Goal: Transaction & Acquisition: Purchase product/service

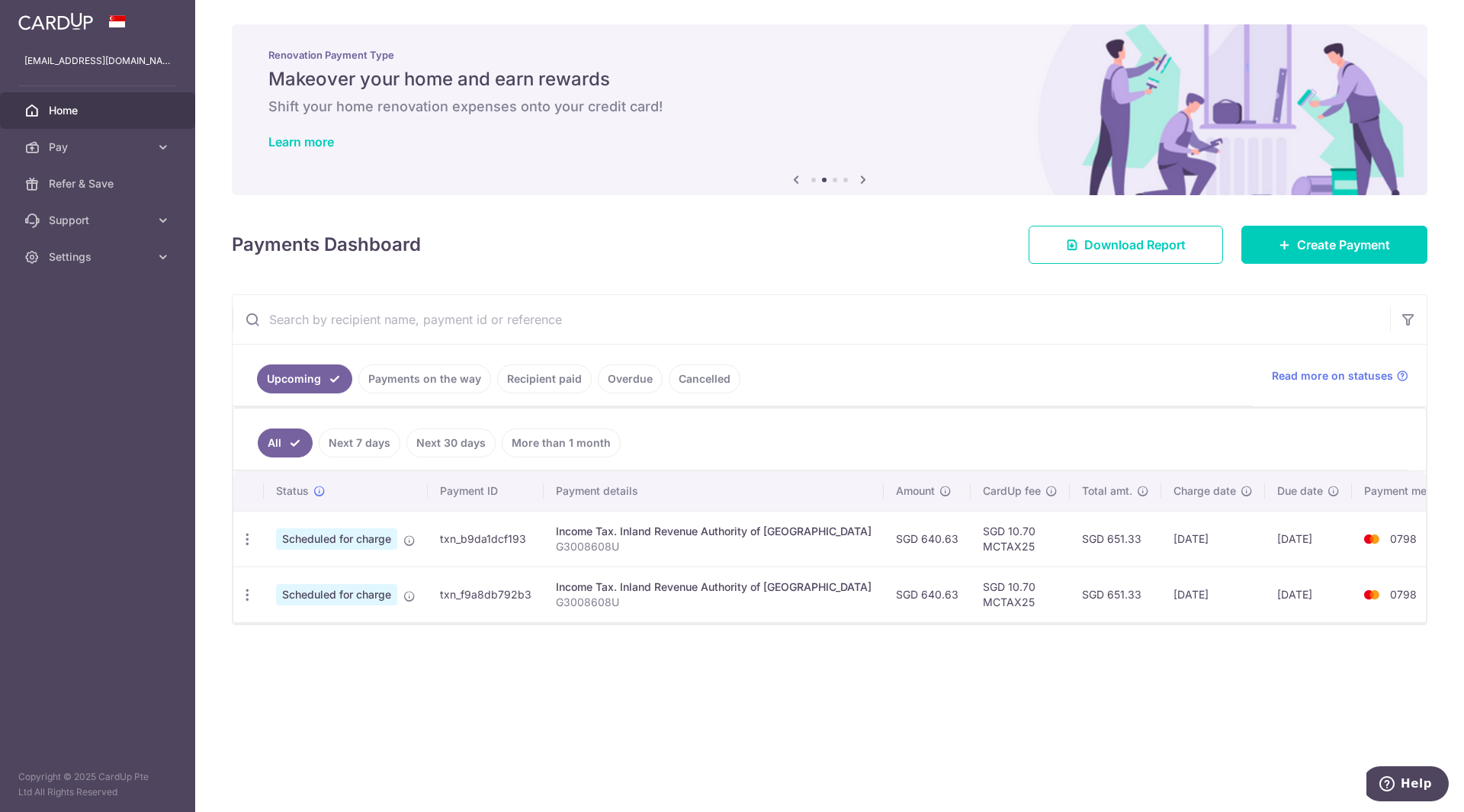
click at [447, 379] on link "Payments on the way" at bounding box center [424, 379] width 133 height 29
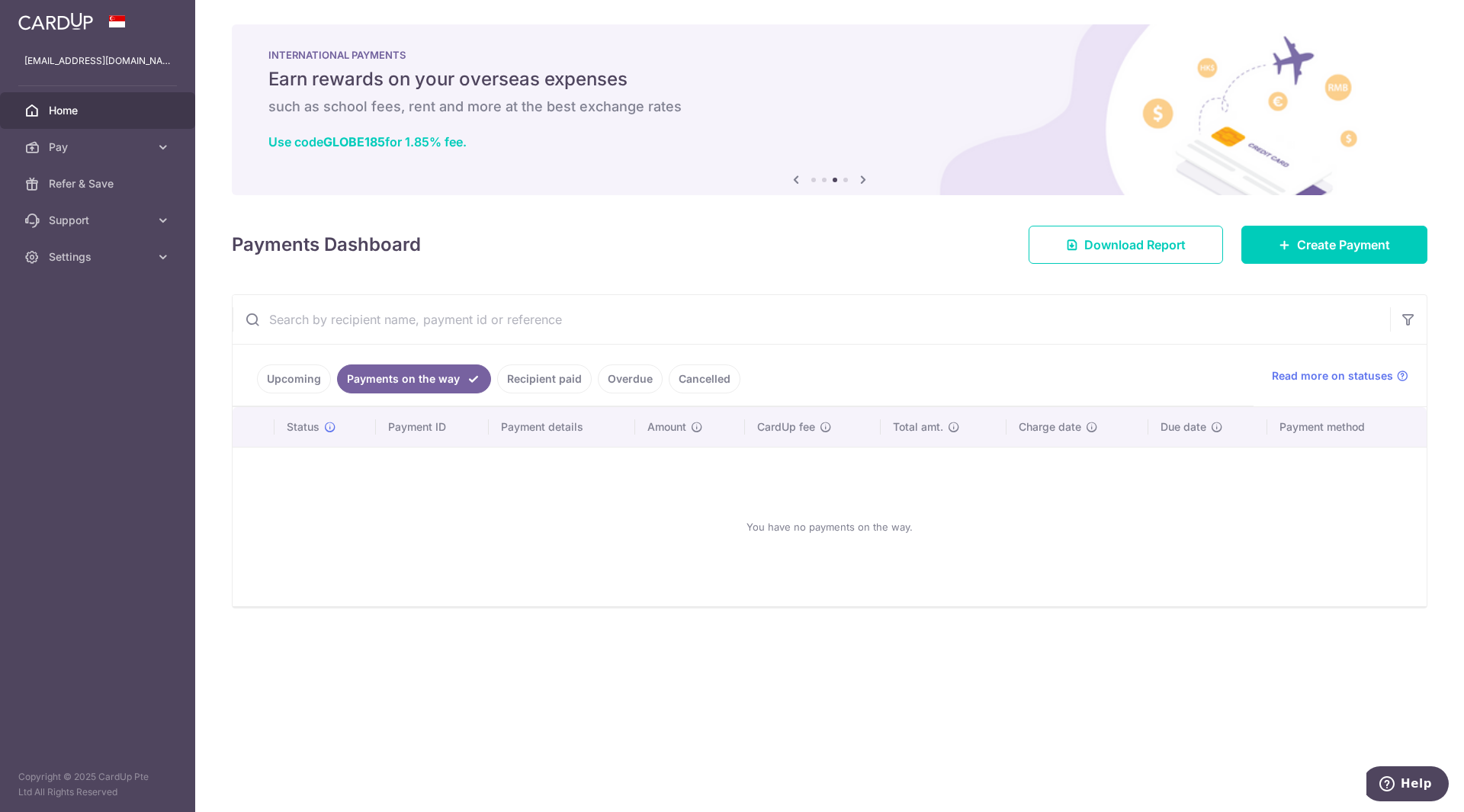
click at [304, 382] on link "Upcoming" at bounding box center [294, 379] width 74 height 29
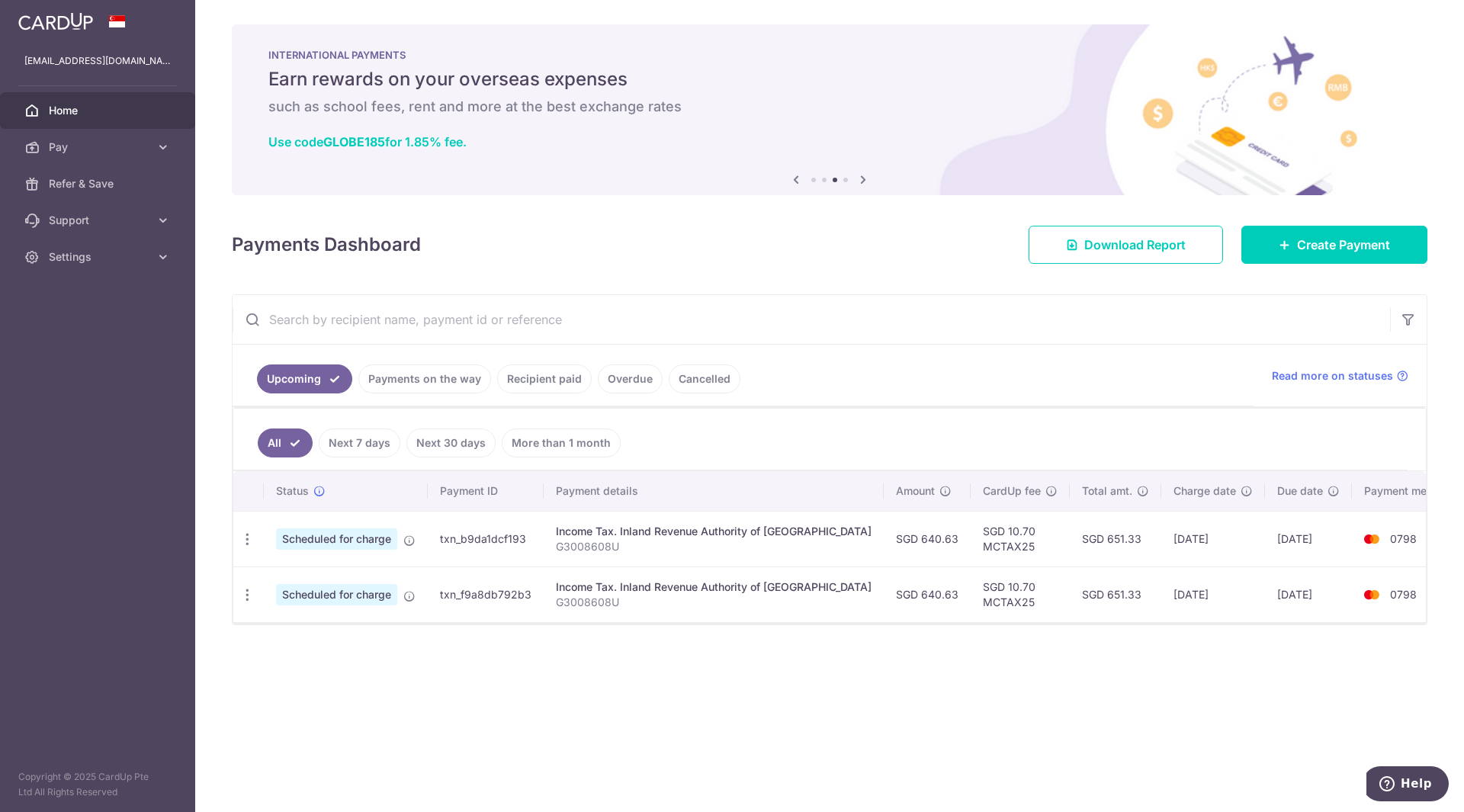
click at [545, 387] on link "Recipient paid" at bounding box center [545, 379] width 95 height 29
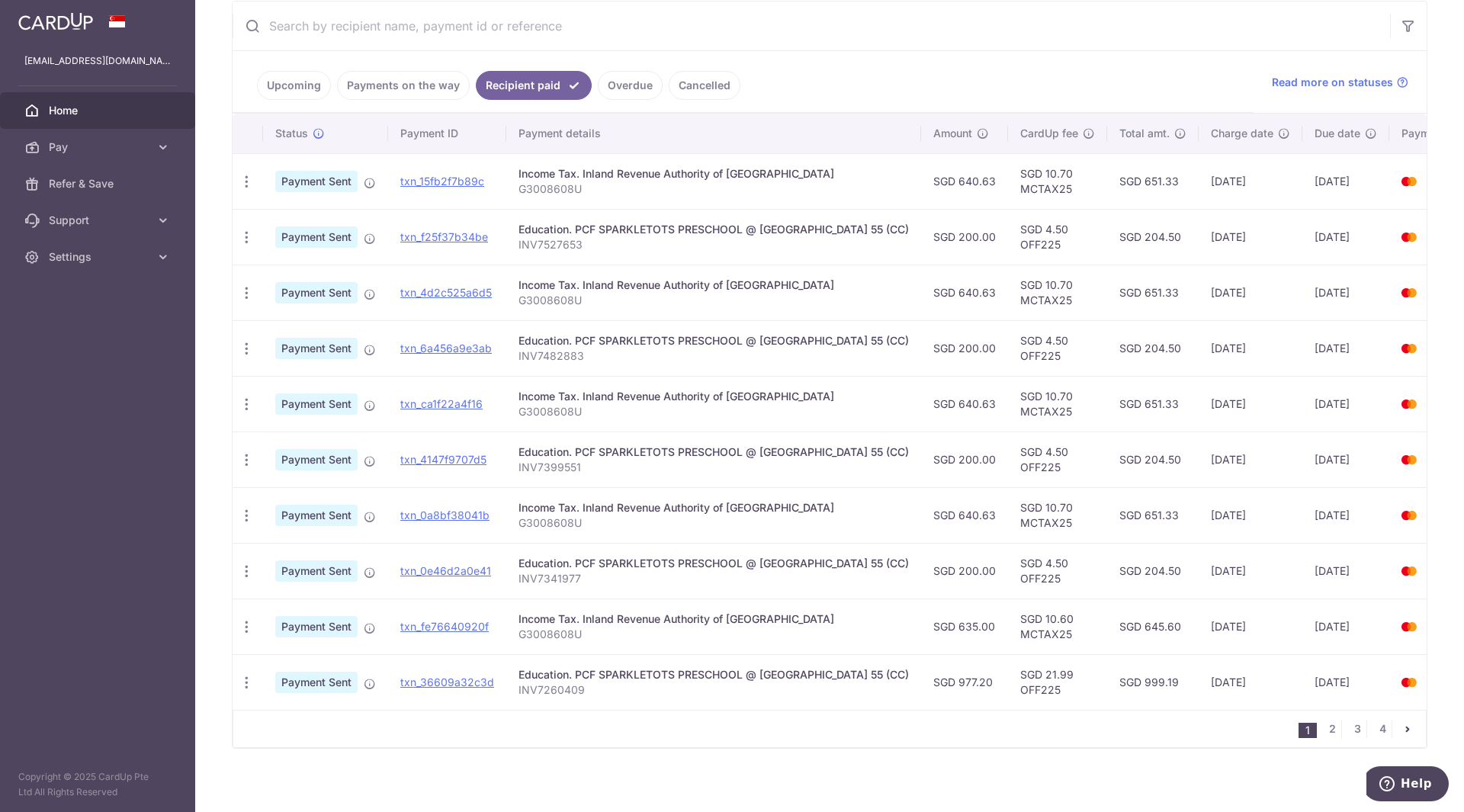
scroll to position [310, 0]
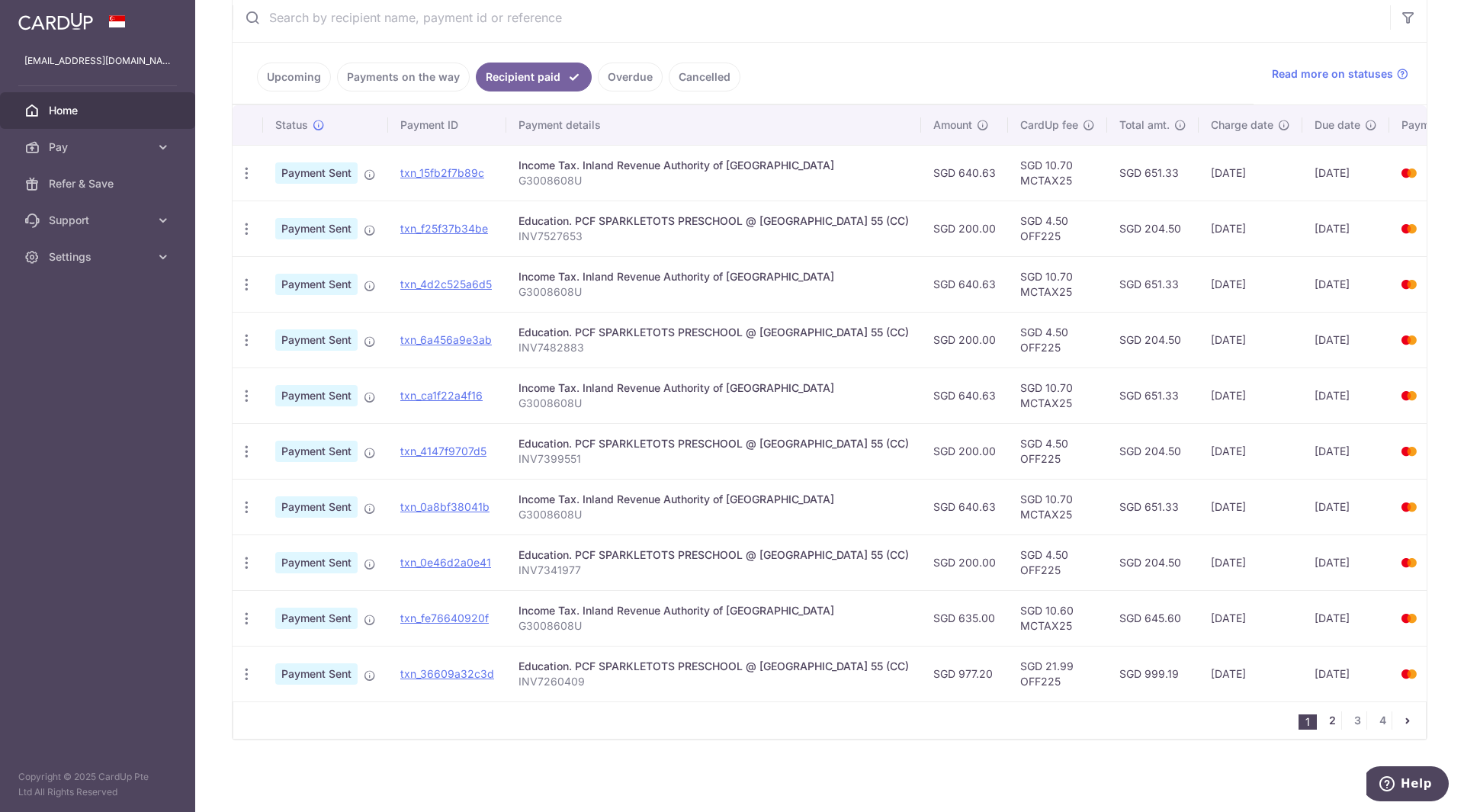
click at [1323, 719] on link "2" at bounding box center [1332, 720] width 19 height 19
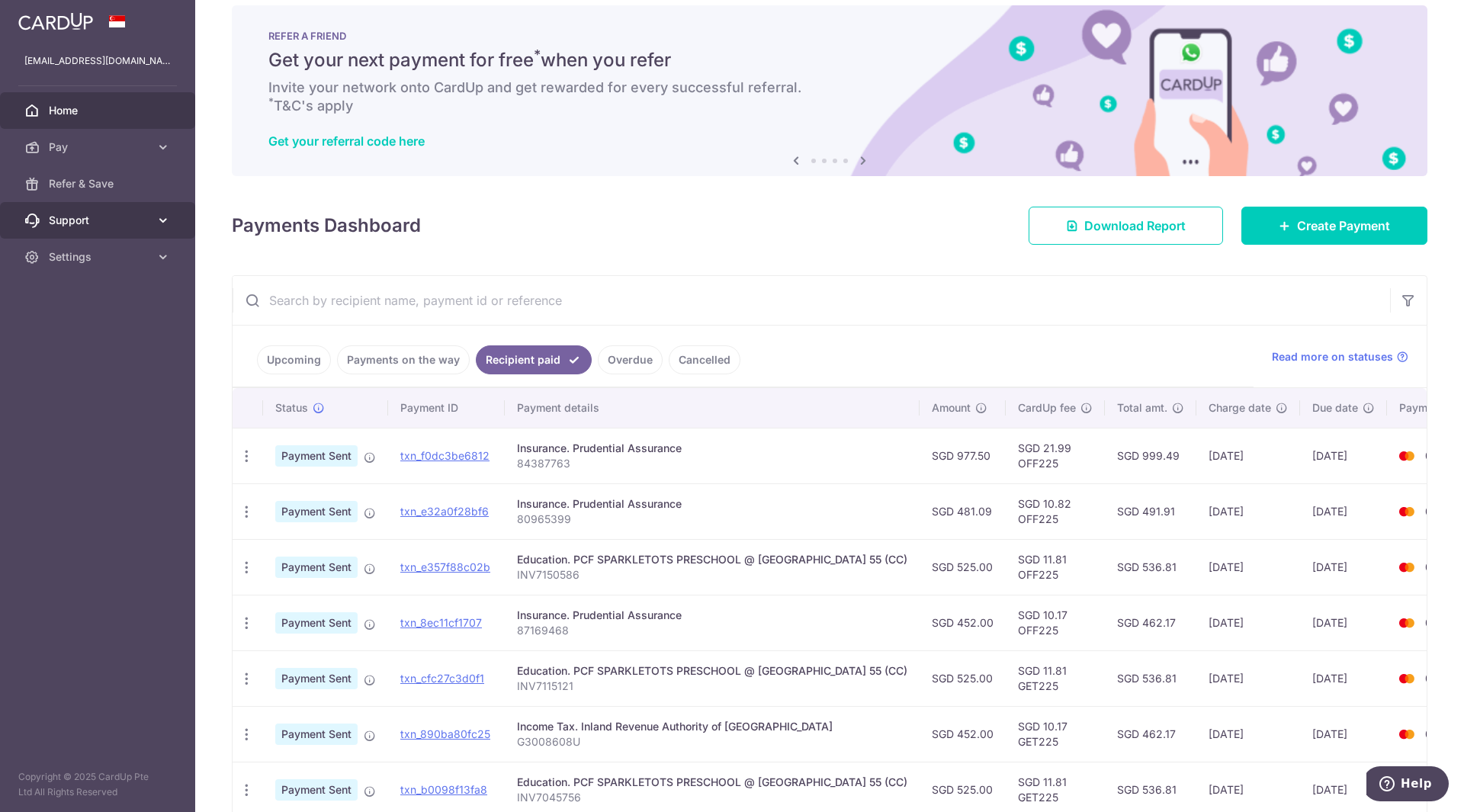
scroll to position [0, 0]
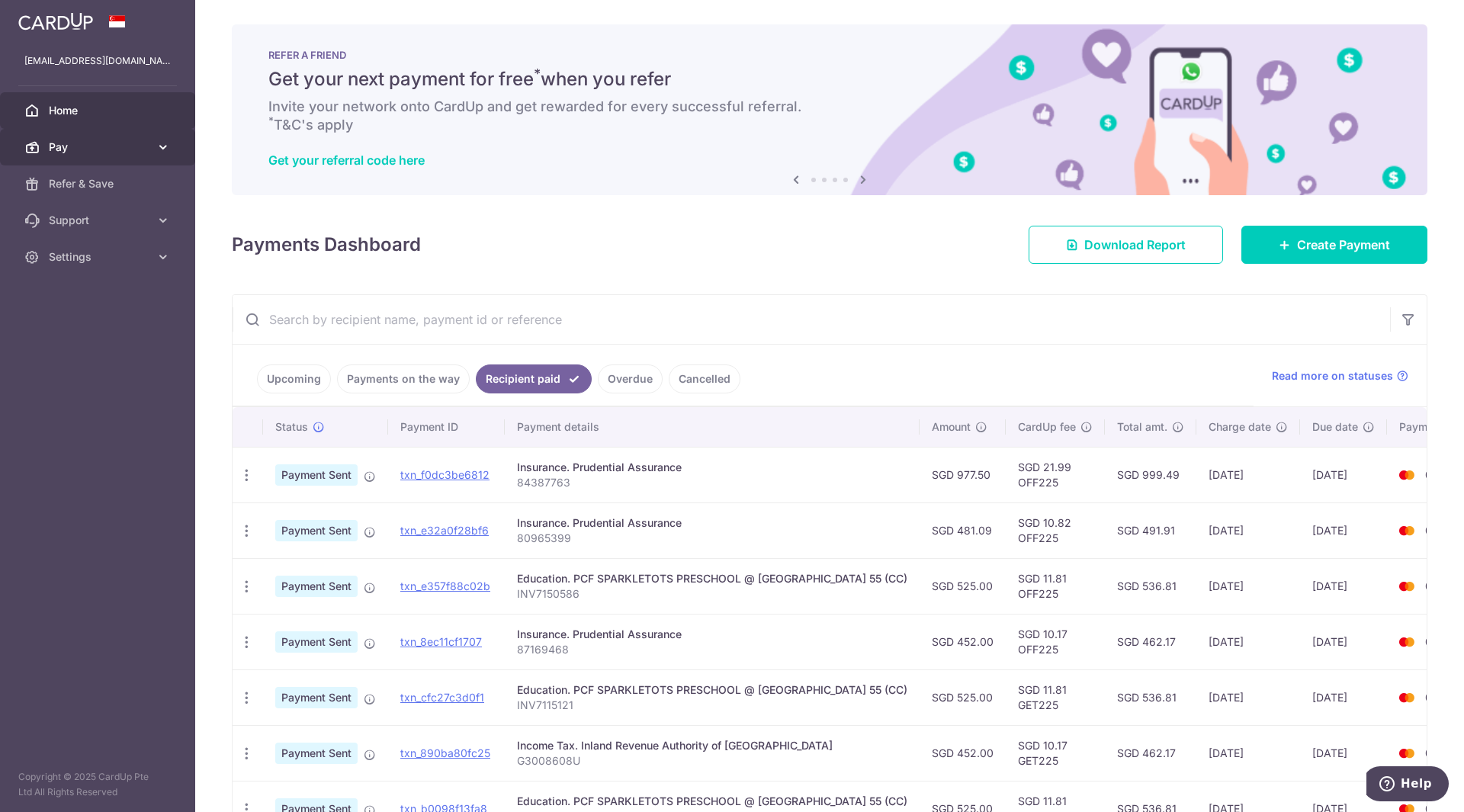
click at [70, 146] on span "Pay" at bounding box center [99, 147] width 100 height 15
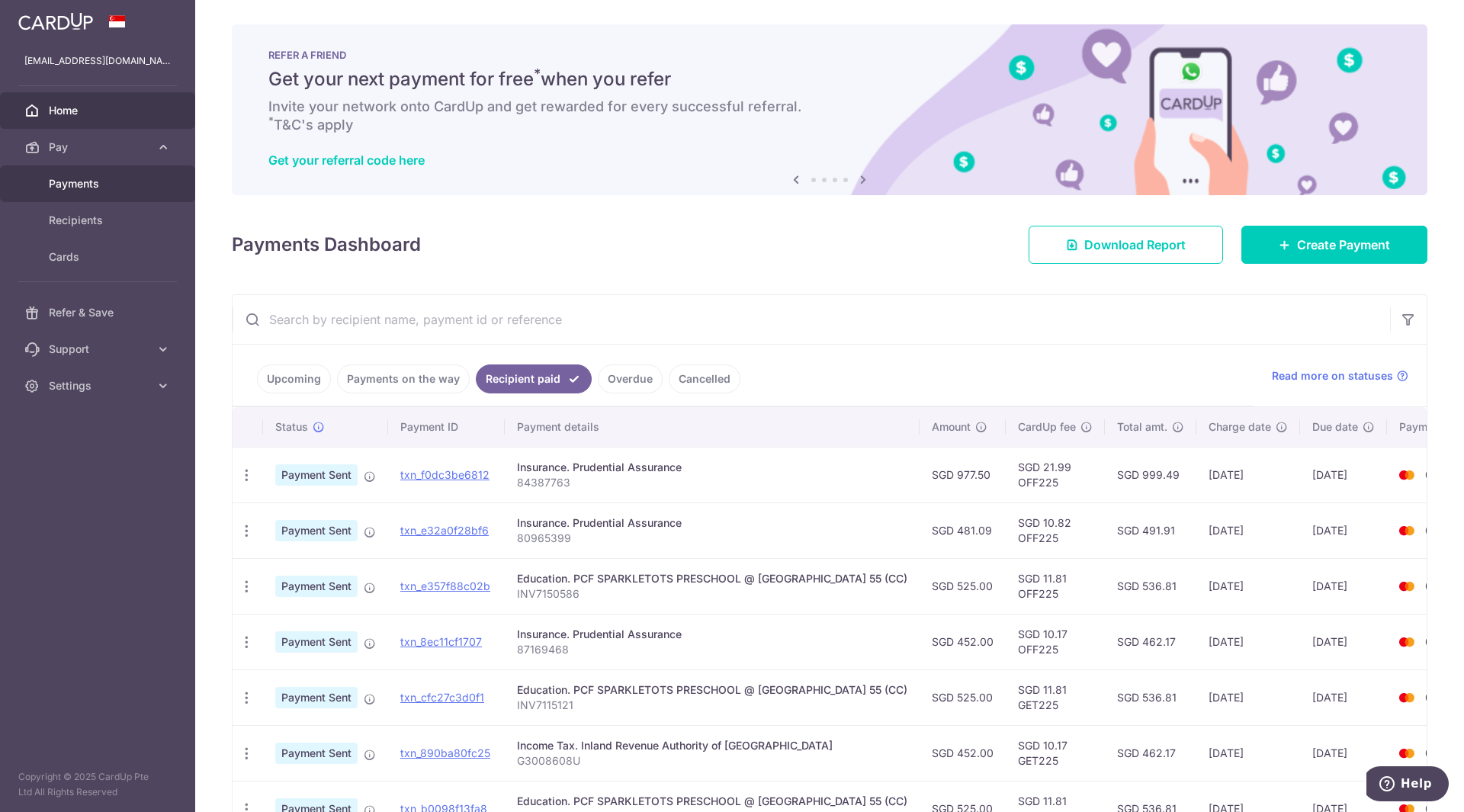
click at [74, 181] on span "Payments" at bounding box center [99, 184] width 100 height 15
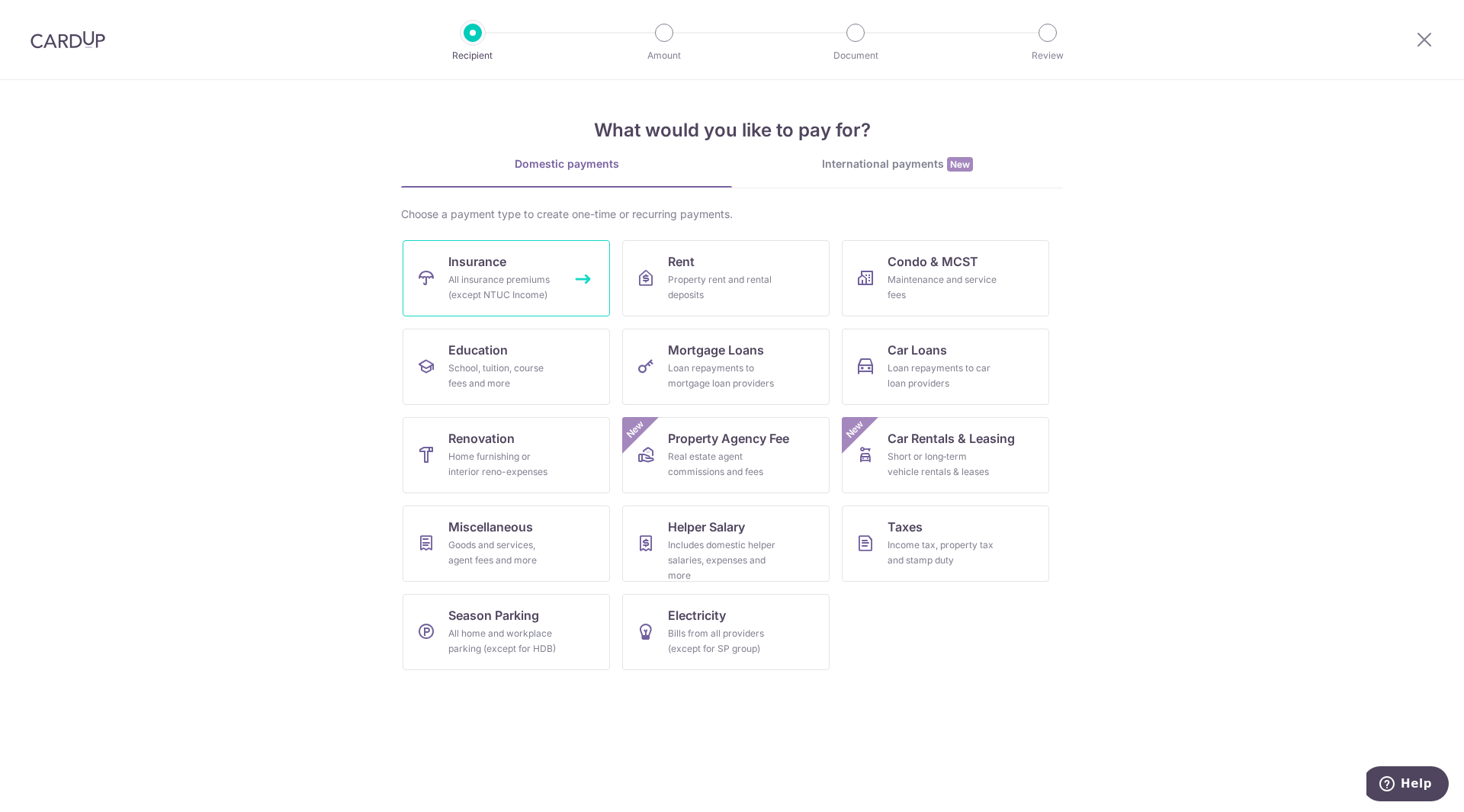
click at [544, 277] on div "All insurance premiums (except NTUC Income)" at bounding box center [503, 287] width 110 height 30
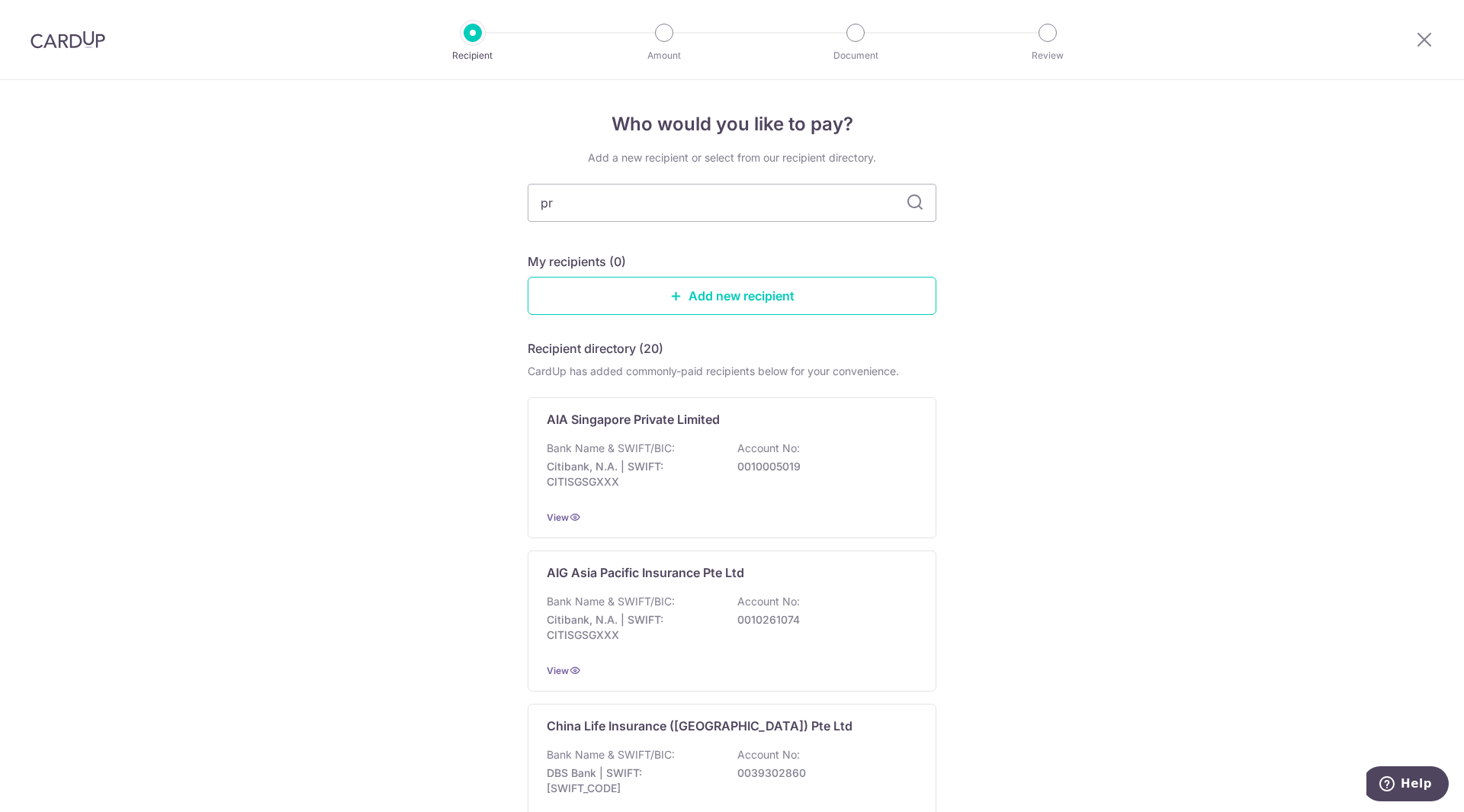
type input "pru"
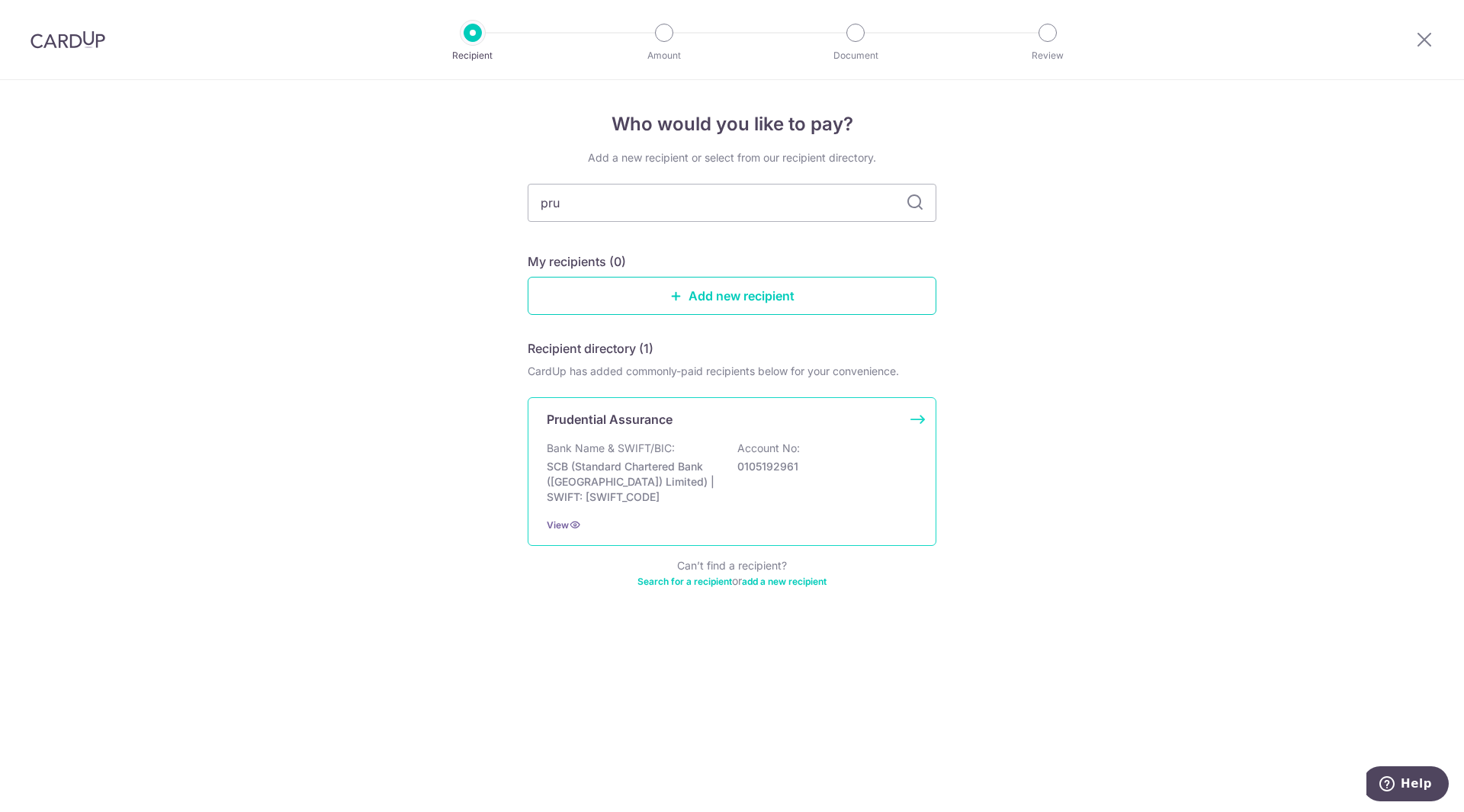
click at [674, 488] on p "SCB (Standard Chartered Bank (Singapore) Limited) | SWIFT: SCBLSG22XXX" at bounding box center [632, 482] width 171 height 46
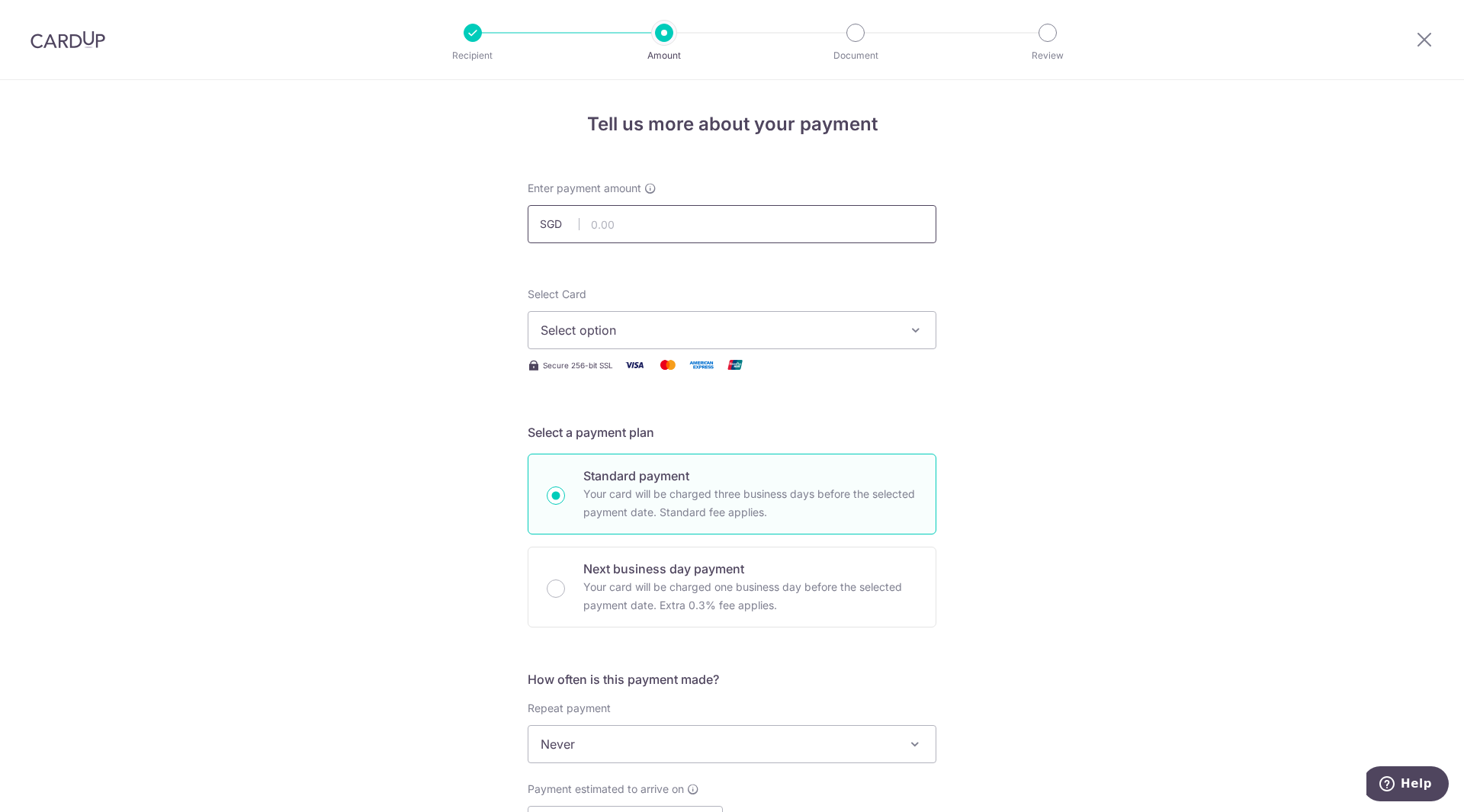
click at [626, 221] on input "text" at bounding box center [732, 224] width 409 height 38
type input "139.20"
click at [580, 334] on span "Select option" at bounding box center [718, 330] width 355 height 19
click at [596, 446] on span "**** 0798" at bounding box center [606, 439] width 58 height 19
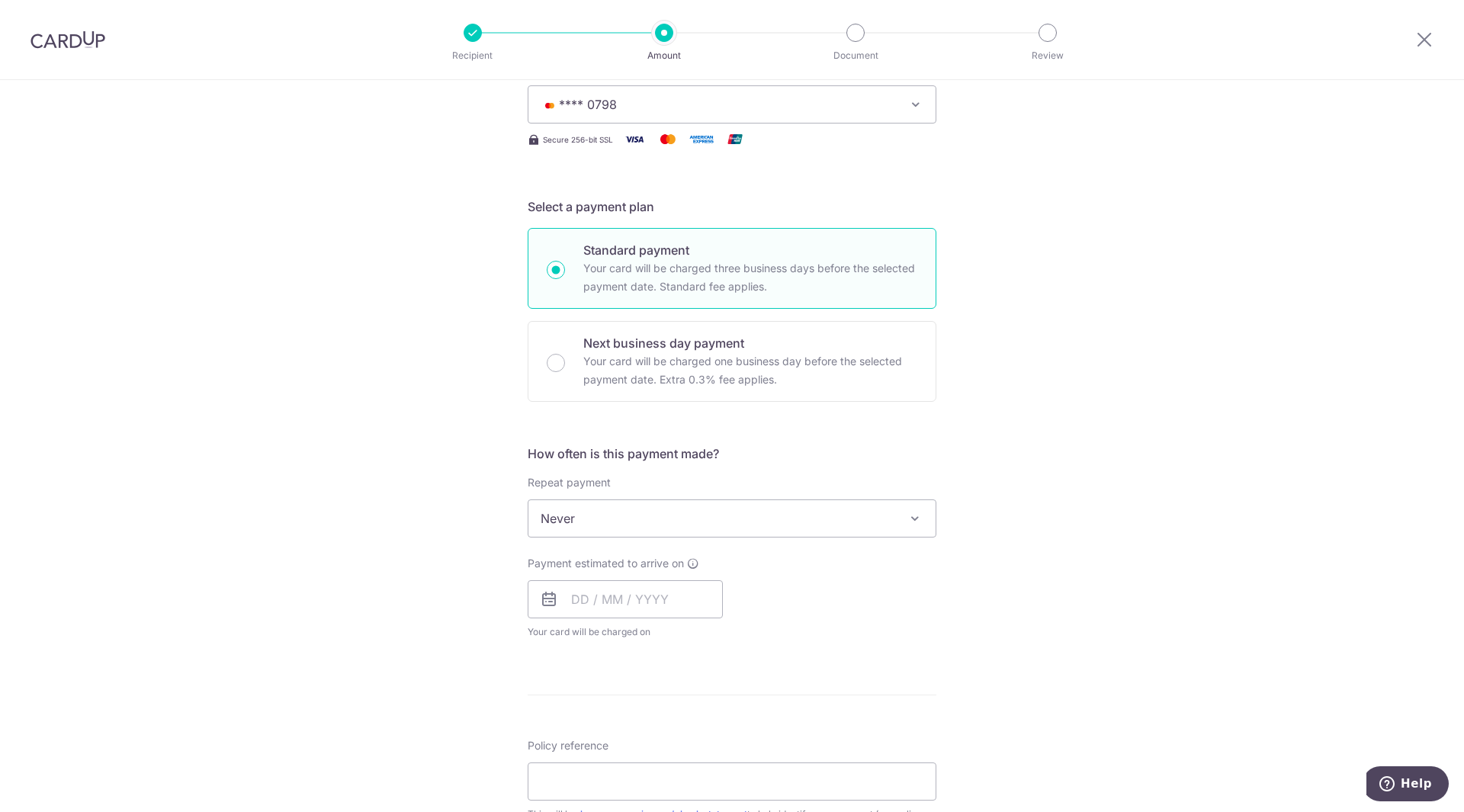
scroll to position [229, 0]
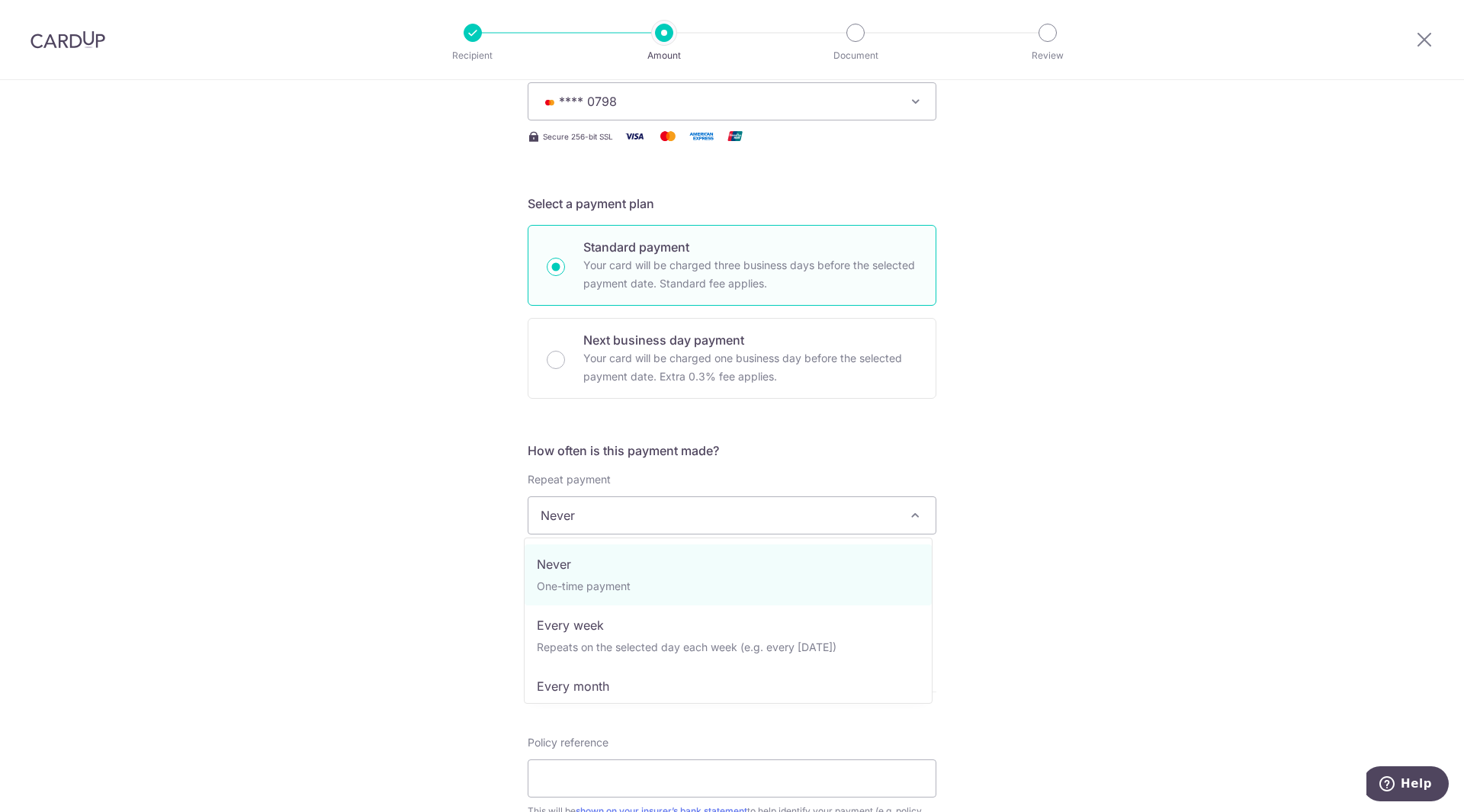
click at [593, 517] on span "Never" at bounding box center [732, 515] width 407 height 36
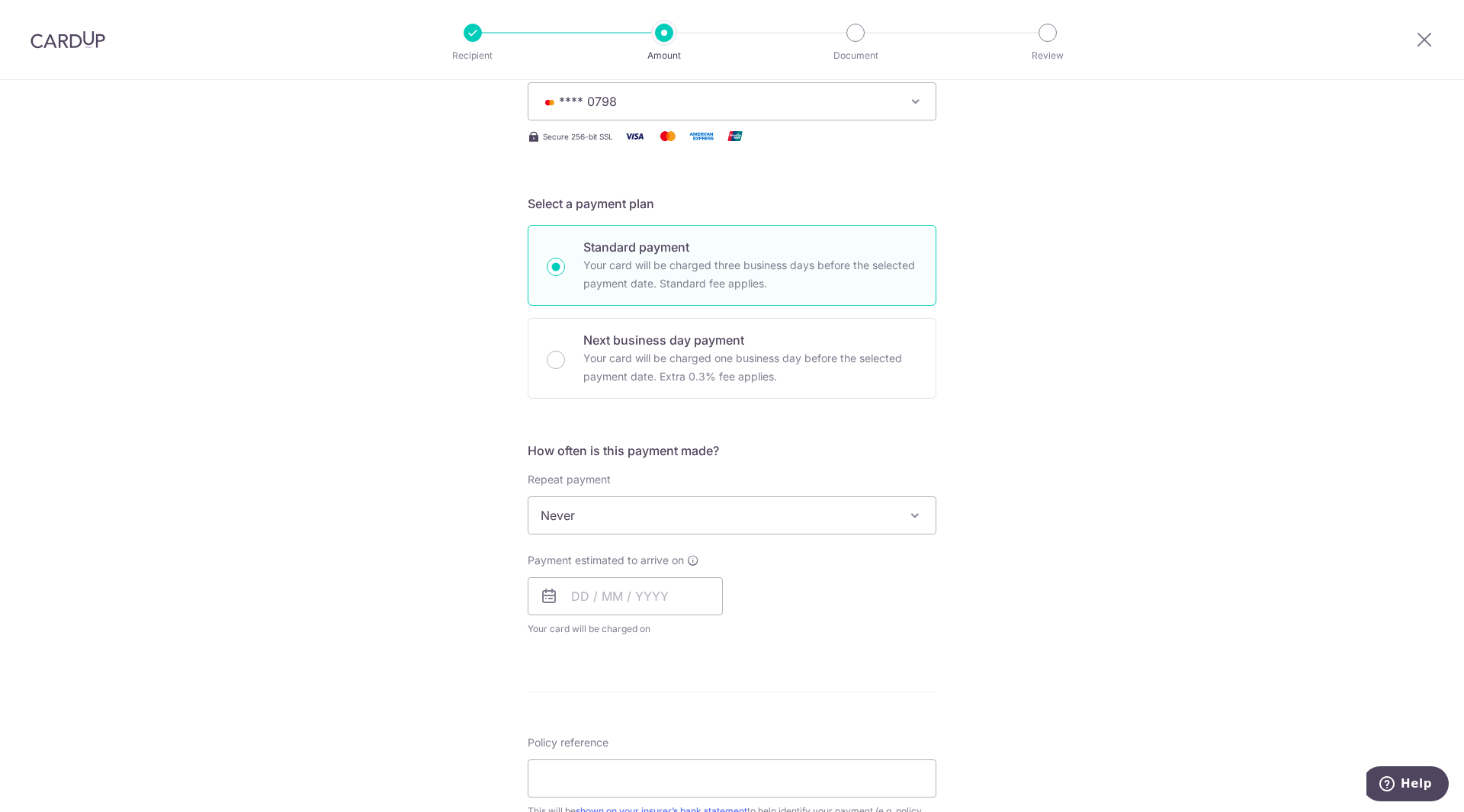
click at [593, 517] on span "Never" at bounding box center [732, 515] width 407 height 36
click at [576, 604] on input "text" at bounding box center [625, 596] width 195 height 38
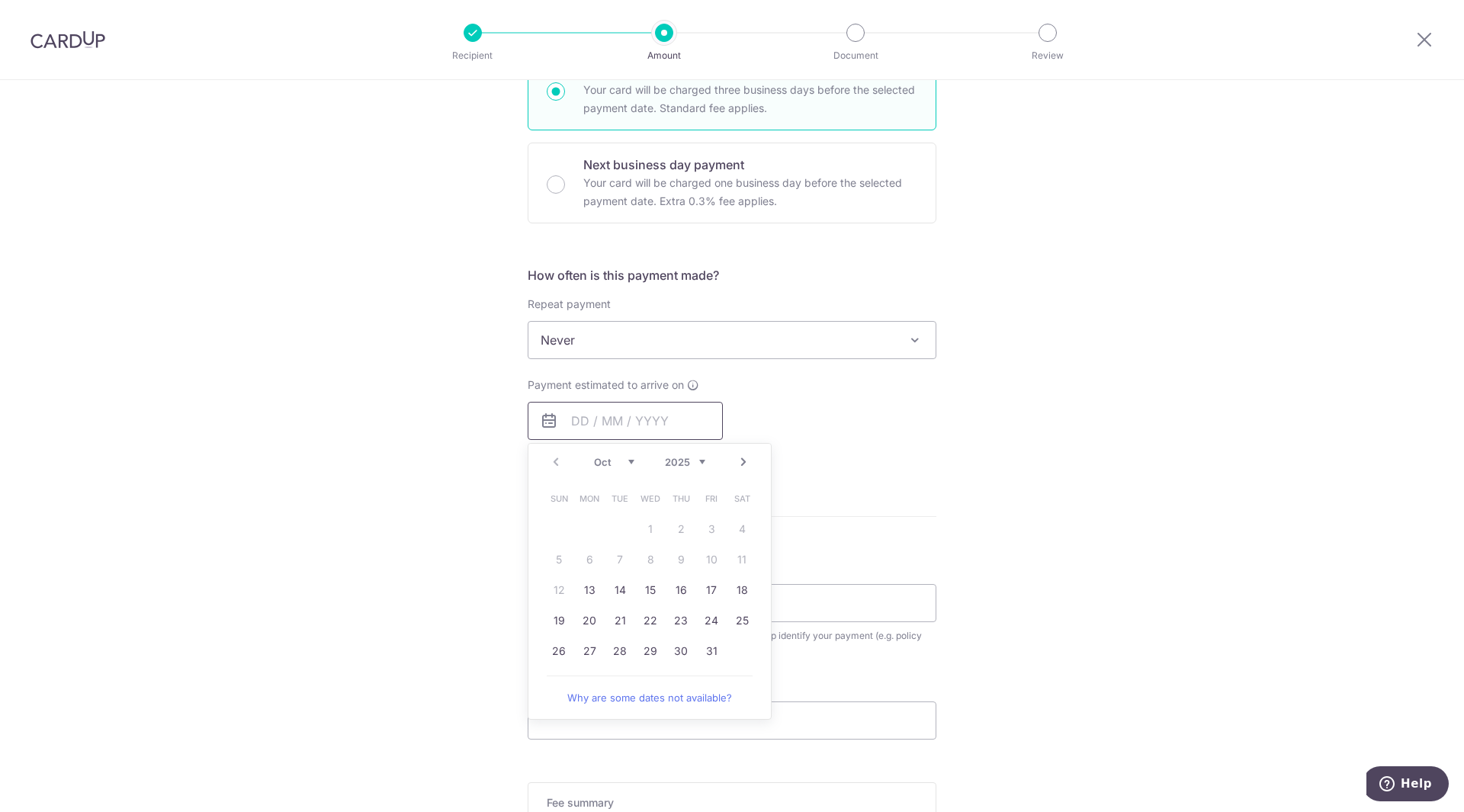
scroll to position [457, 0]
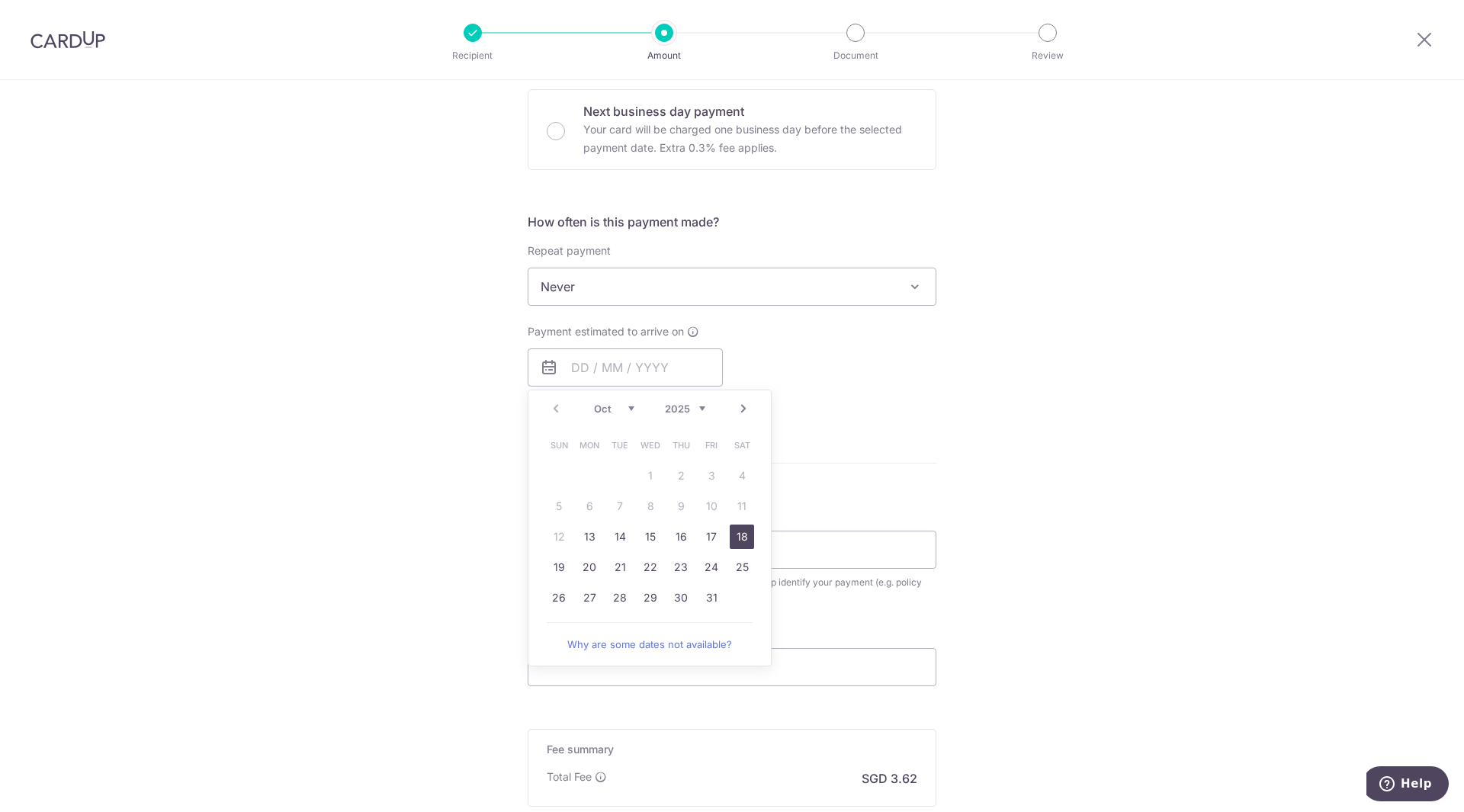
click at [744, 540] on link "18" at bounding box center [741, 536] width 24 height 24
type input "18/10/2025"
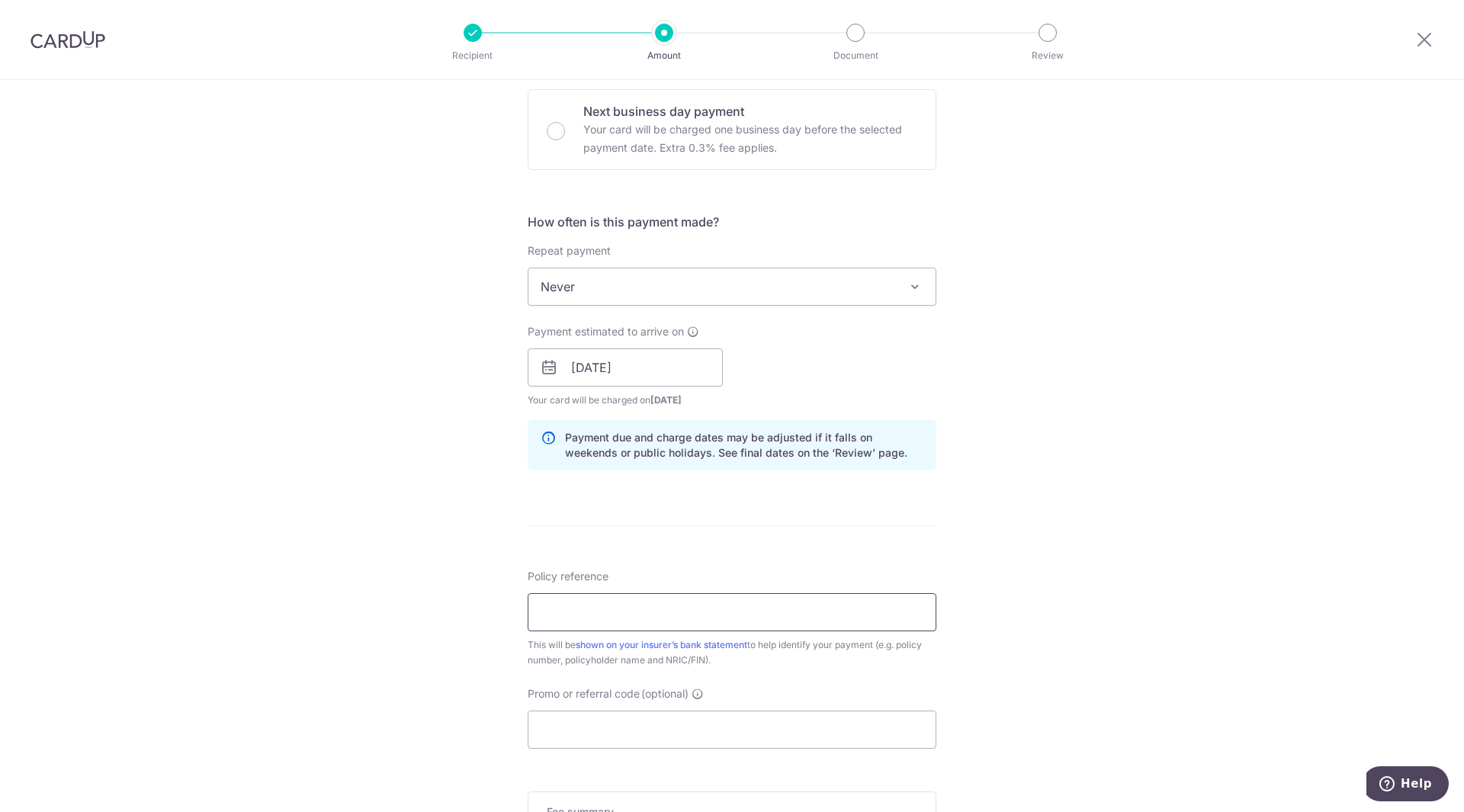
click at [600, 622] on input "Policy reference" at bounding box center [732, 611] width 409 height 38
type input "80996409"
click at [598, 726] on input "Promo or referral code (optional)" at bounding box center [732, 729] width 409 height 38
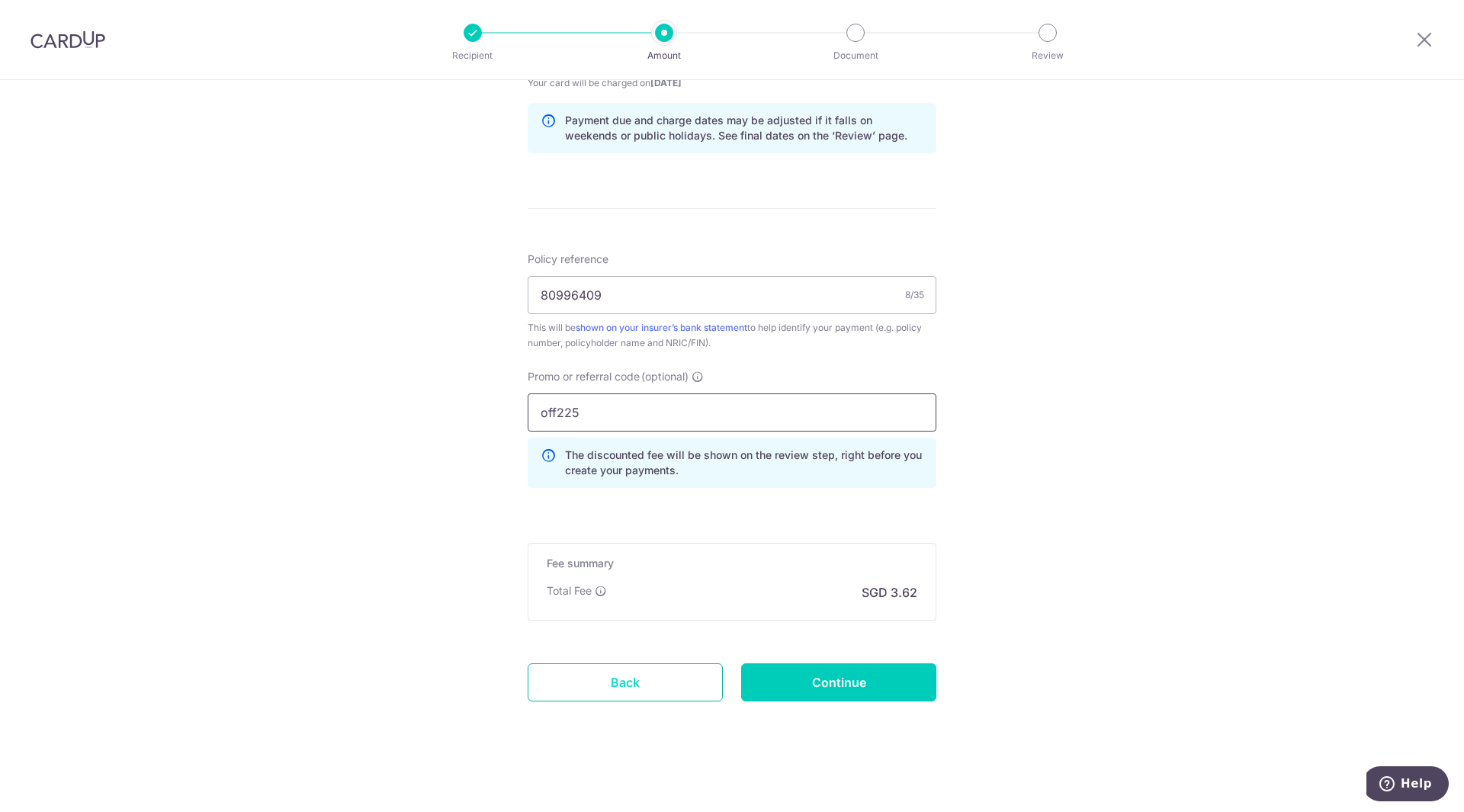
scroll to position [778, 0]
type input "off225"
click at [848, 668] on input "Continue" at bounding box center [838, 678] width 195 height 38
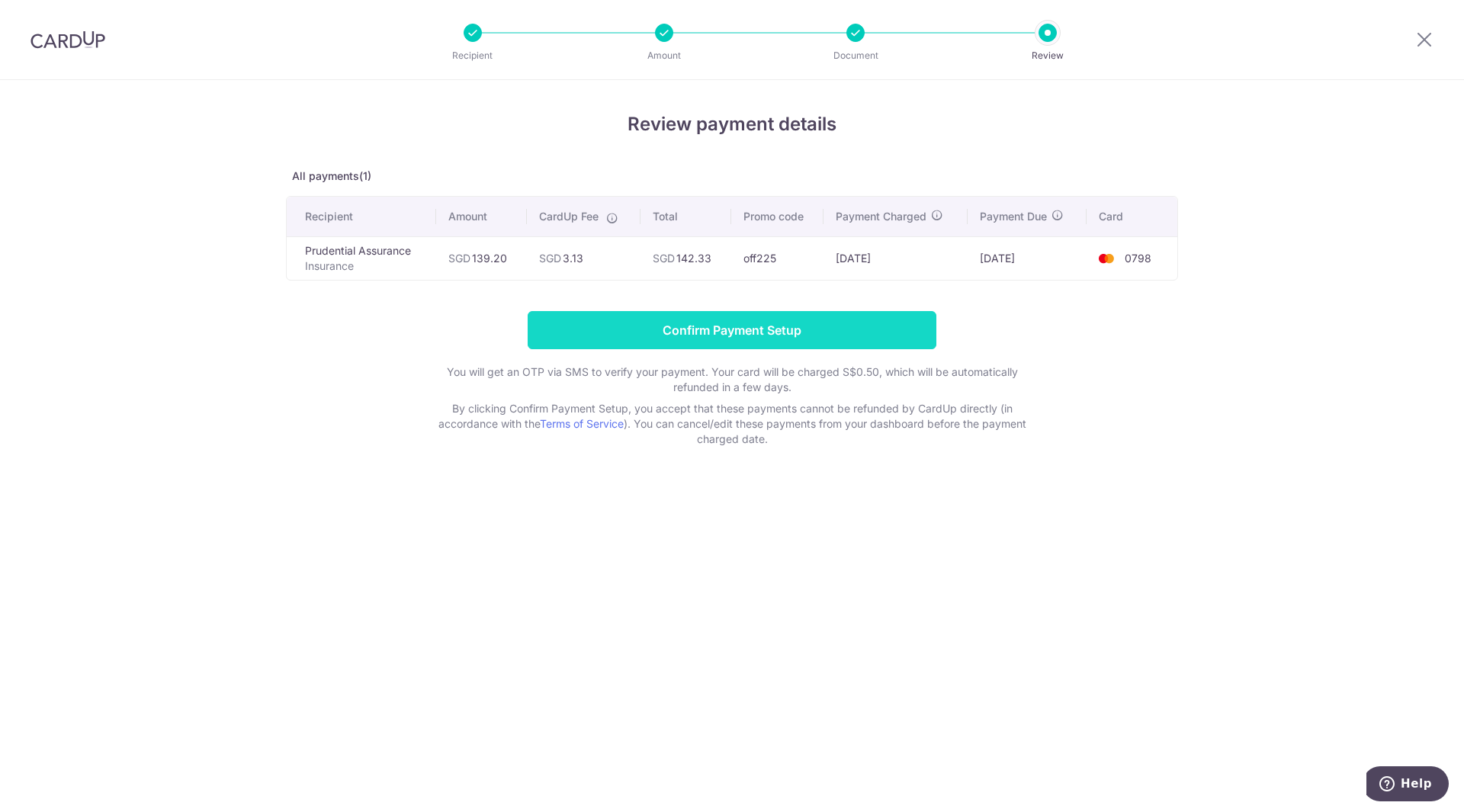
click at [764, 327] on input "Confirm Payment Setup" at bounding box center [732, 329] width 409 height 38
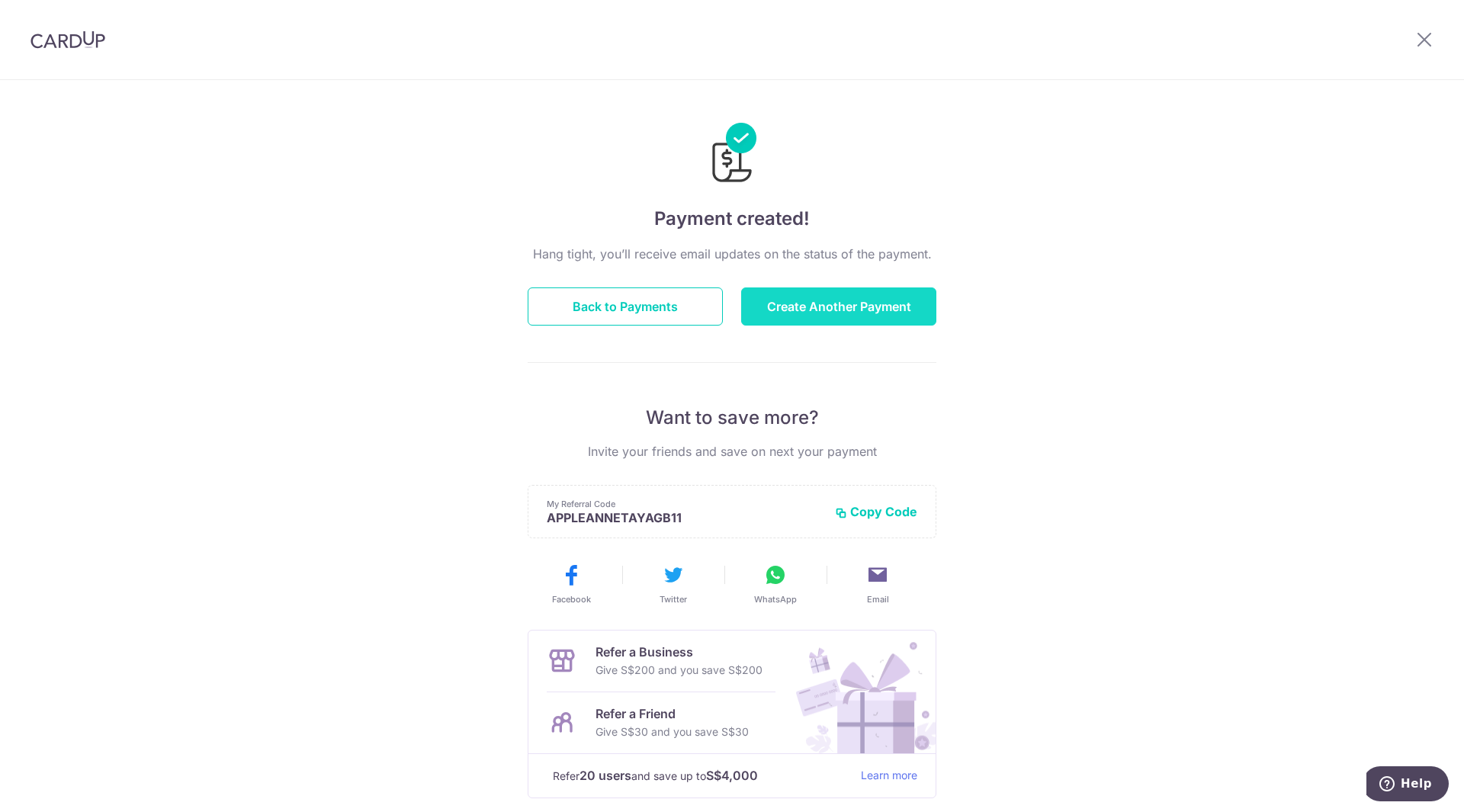
click at [821, 315] on button "Create Another Payment" at bounding box center [838, 306] width 195 height 38
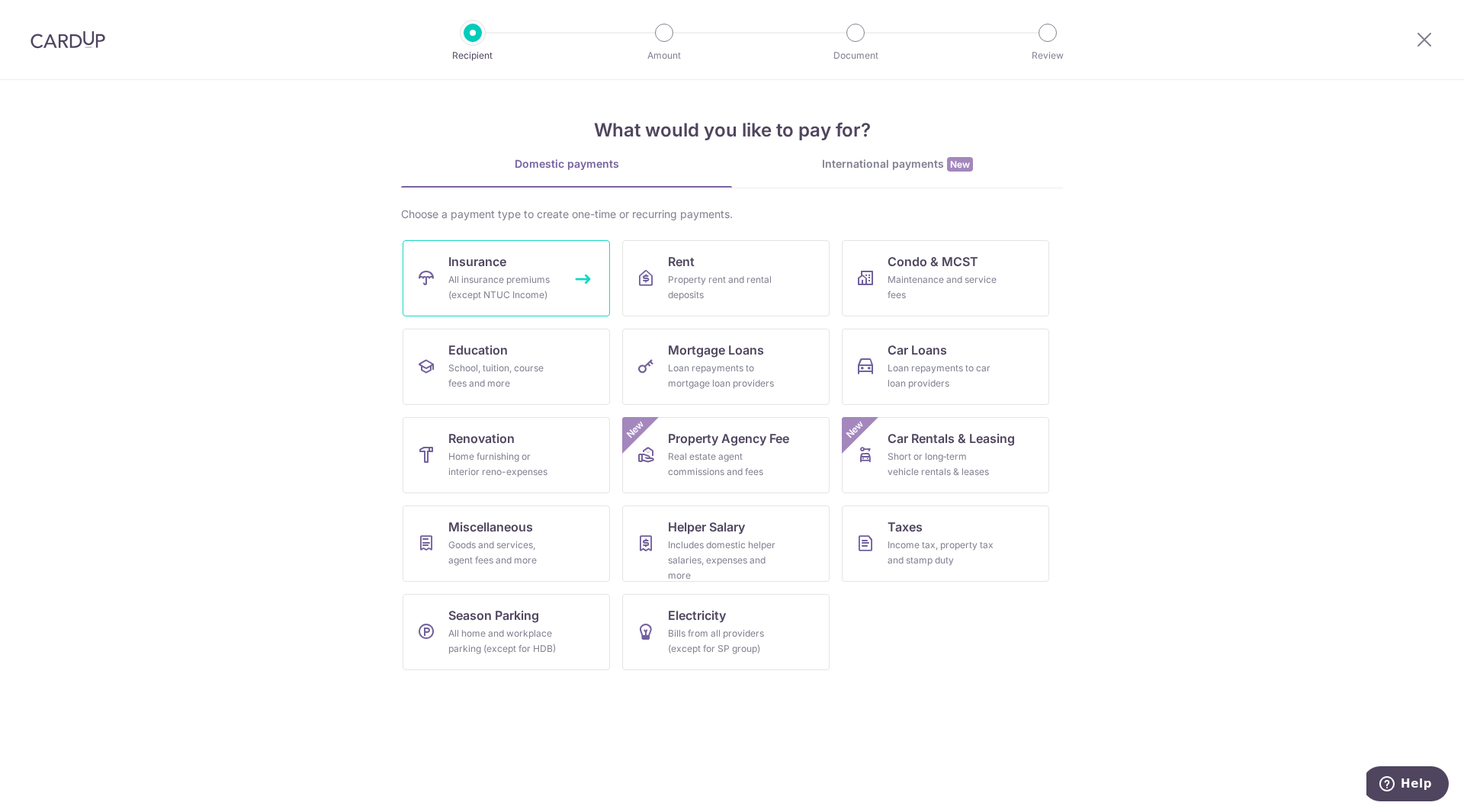
click at [482, 290] on div "All insurance premiums (except NTUC Income)" at bounding box center [503, 287] width 110 height 30
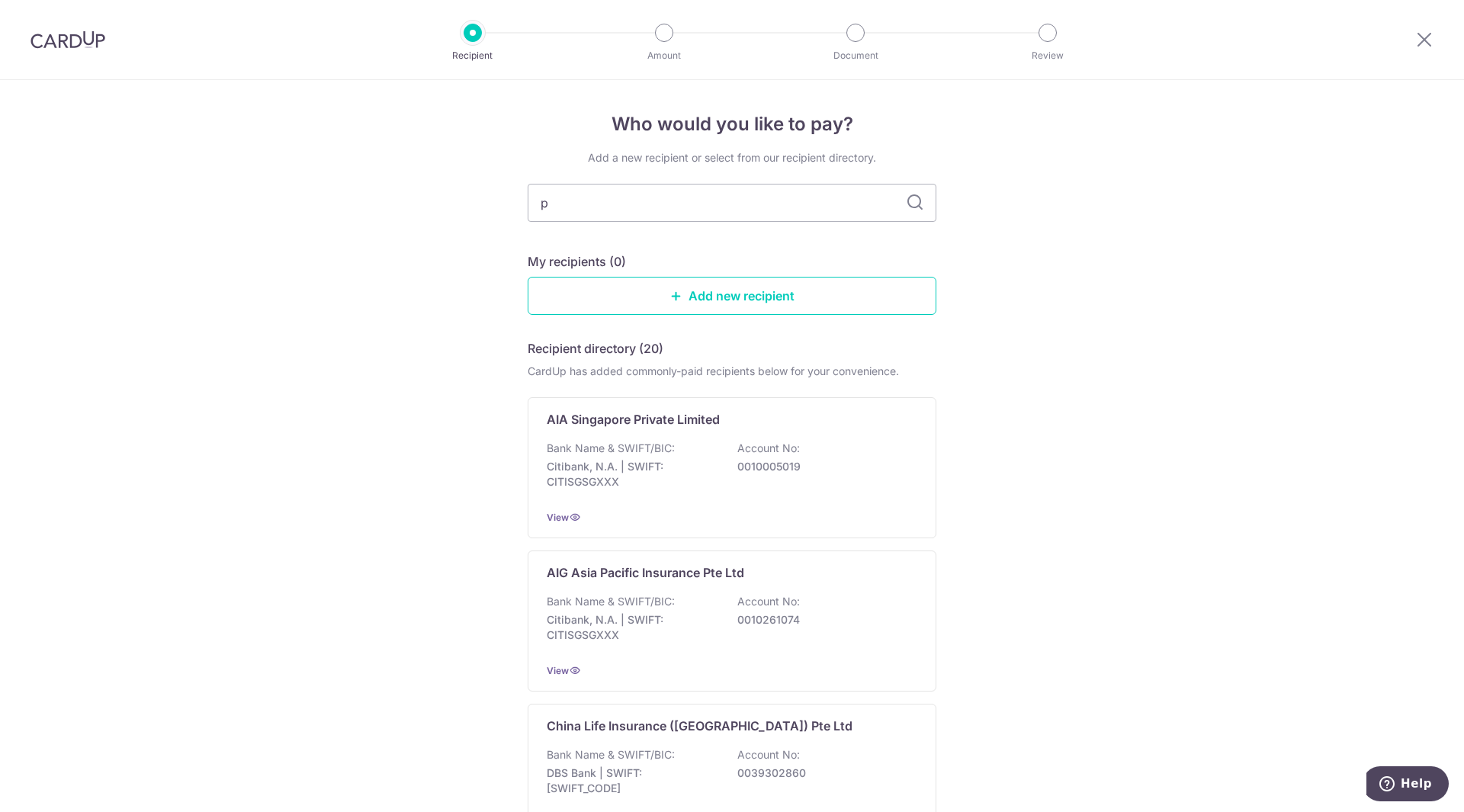
type input "pr"
type input "prude"
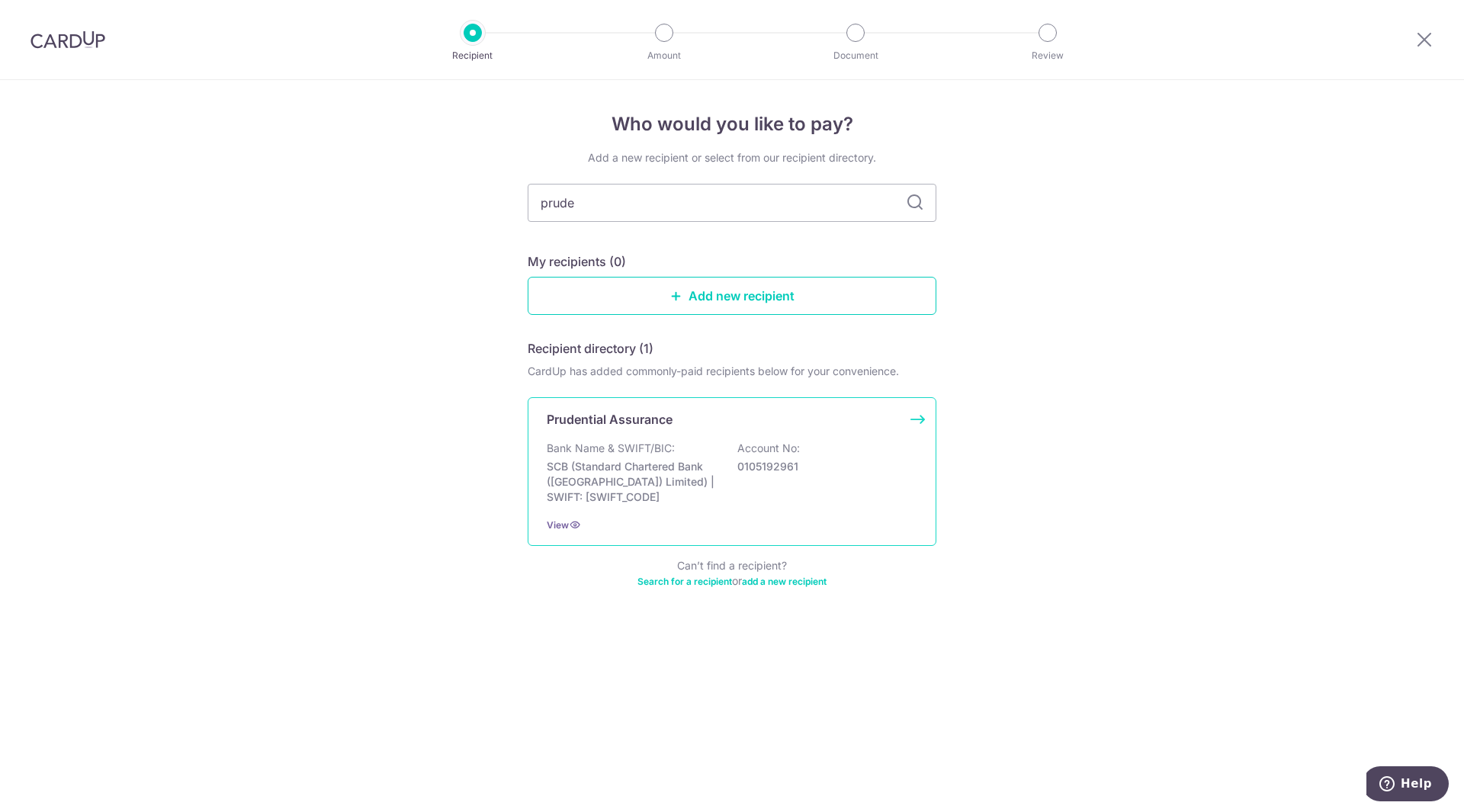
click at [678, 444] on div "Bank Name & SWIFT/BIC: SCB (Standard Chartered Bank (Singapore) Limited) | SWIF…" at bounding box center [731, 473] width 371 height 64
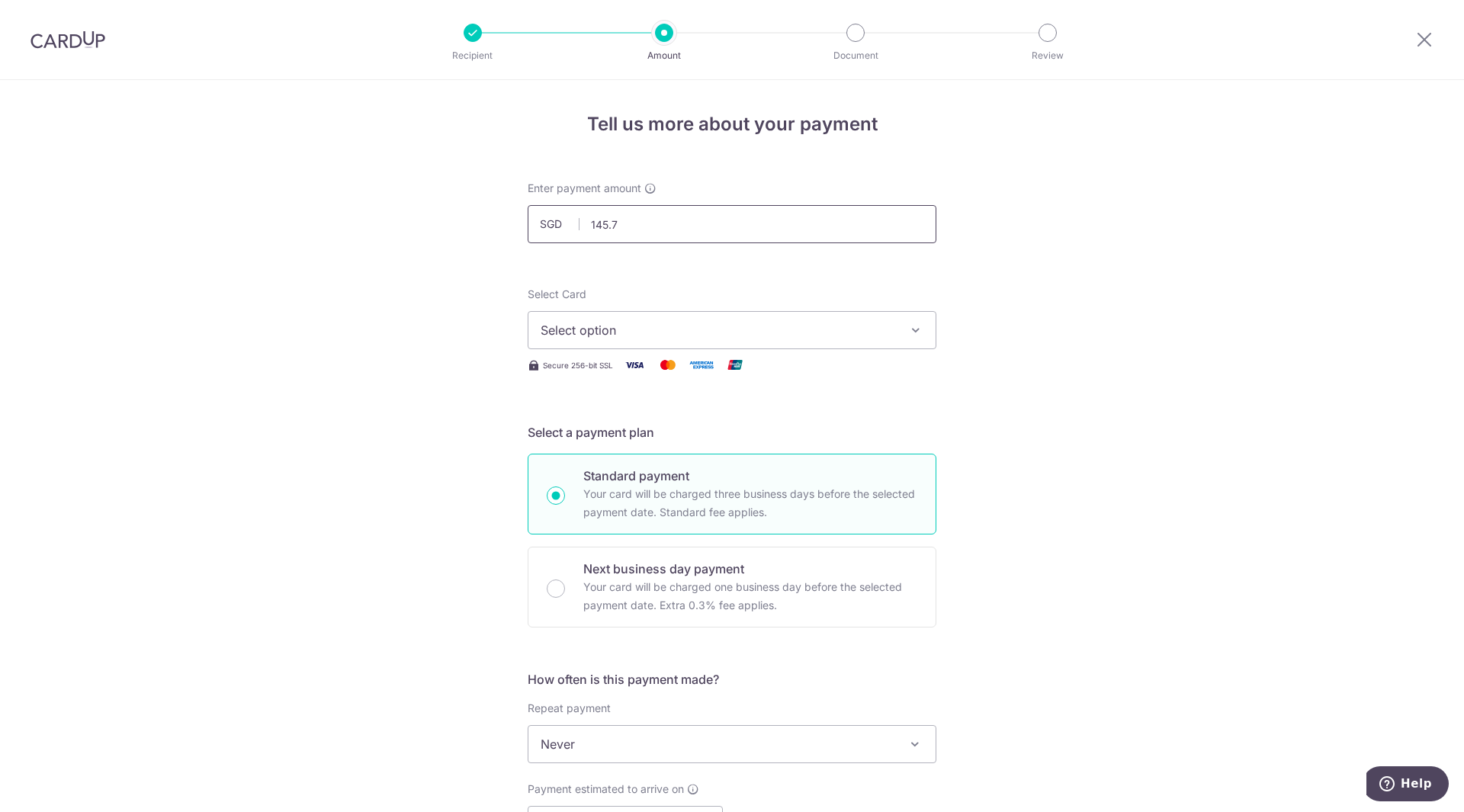
type input "145.71"
click at [592, 331] on span "Select option" at bounding box center [718, 330] width 355 height 19
click at [621, 437] on span "**** 0798" at bounding box center [606, 439] width 58 height 19
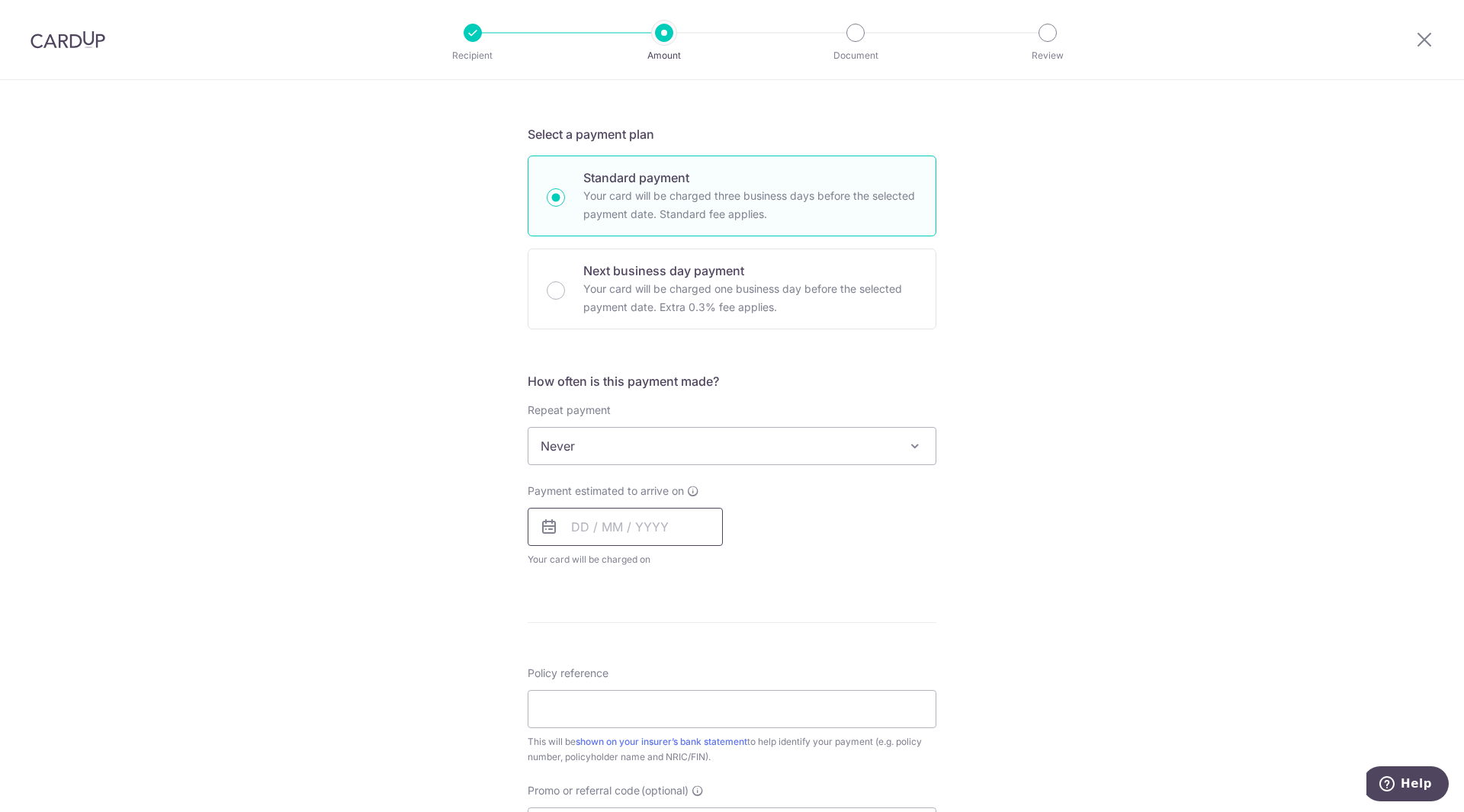
scroll to position [305, 0]
click at [577, 524] on input "text" at bounding box center [625, 519] width 195 height 38
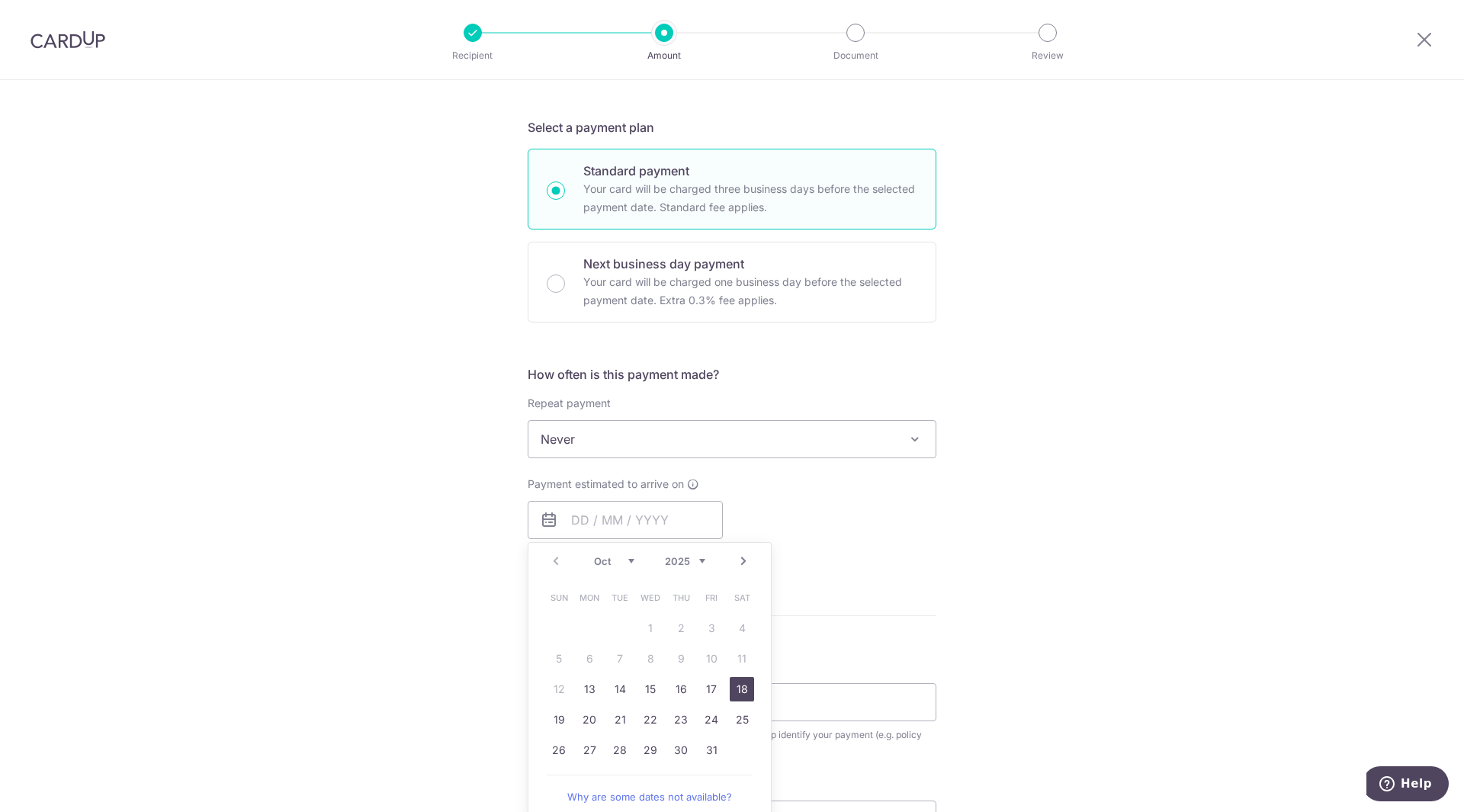
click at [747, 691] on link "18" at bounding box center [741, 689] width 24 height 24
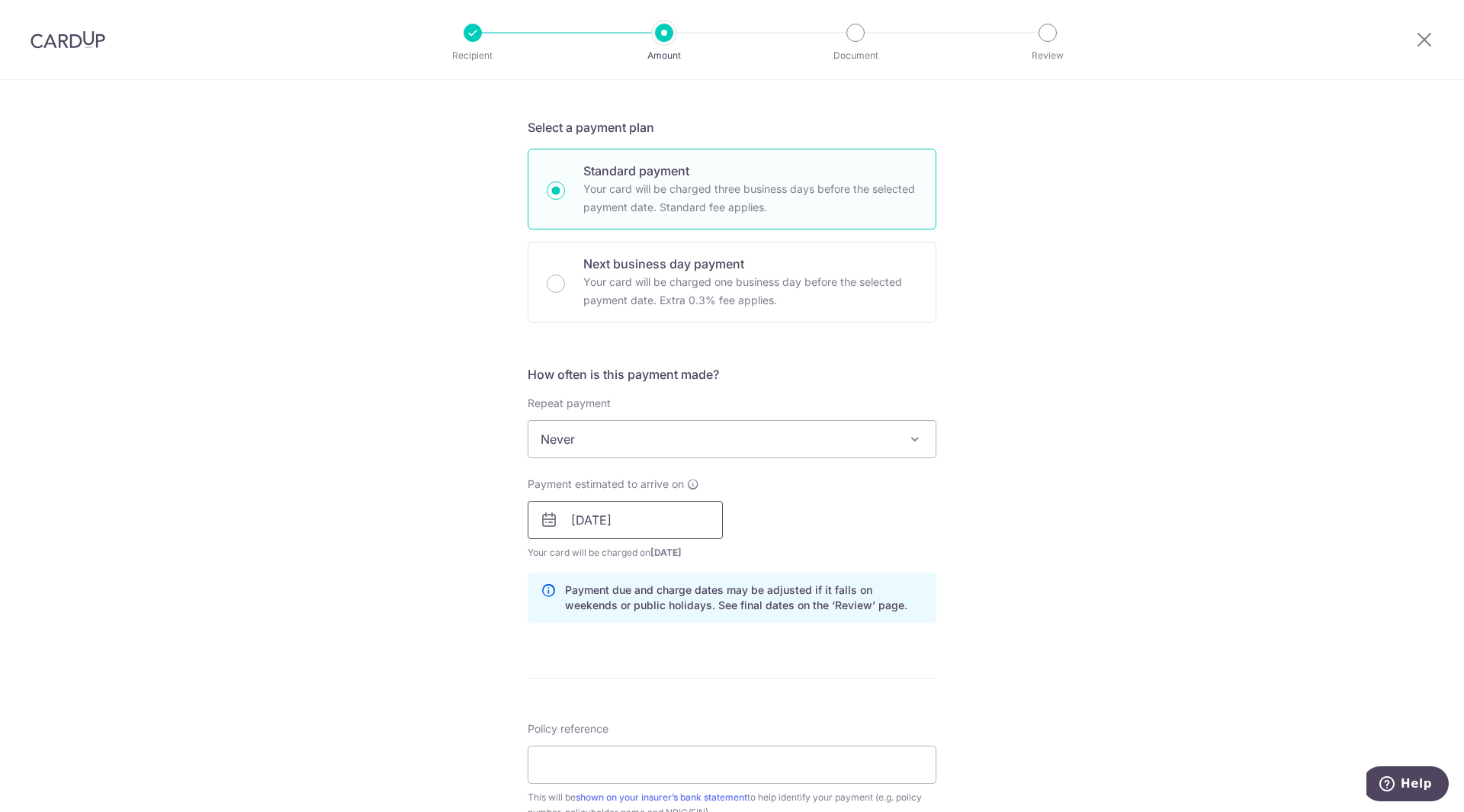
click at [706, 517] on input "[DATE]" at bounding box center [625, 519] width 195 height 38
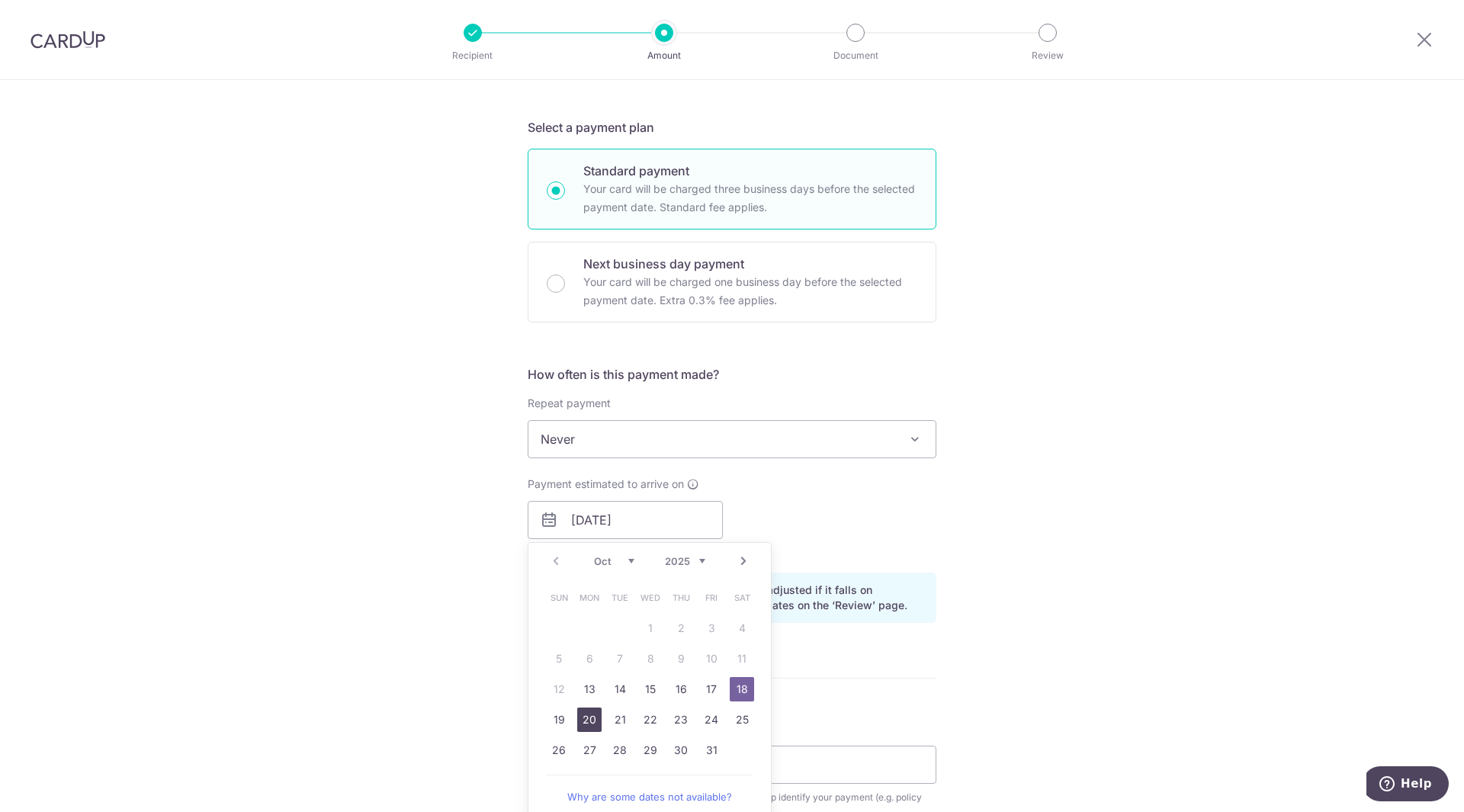
click at [580, 718] on link "20" at bounding box center [589, 719] width 24 height 24
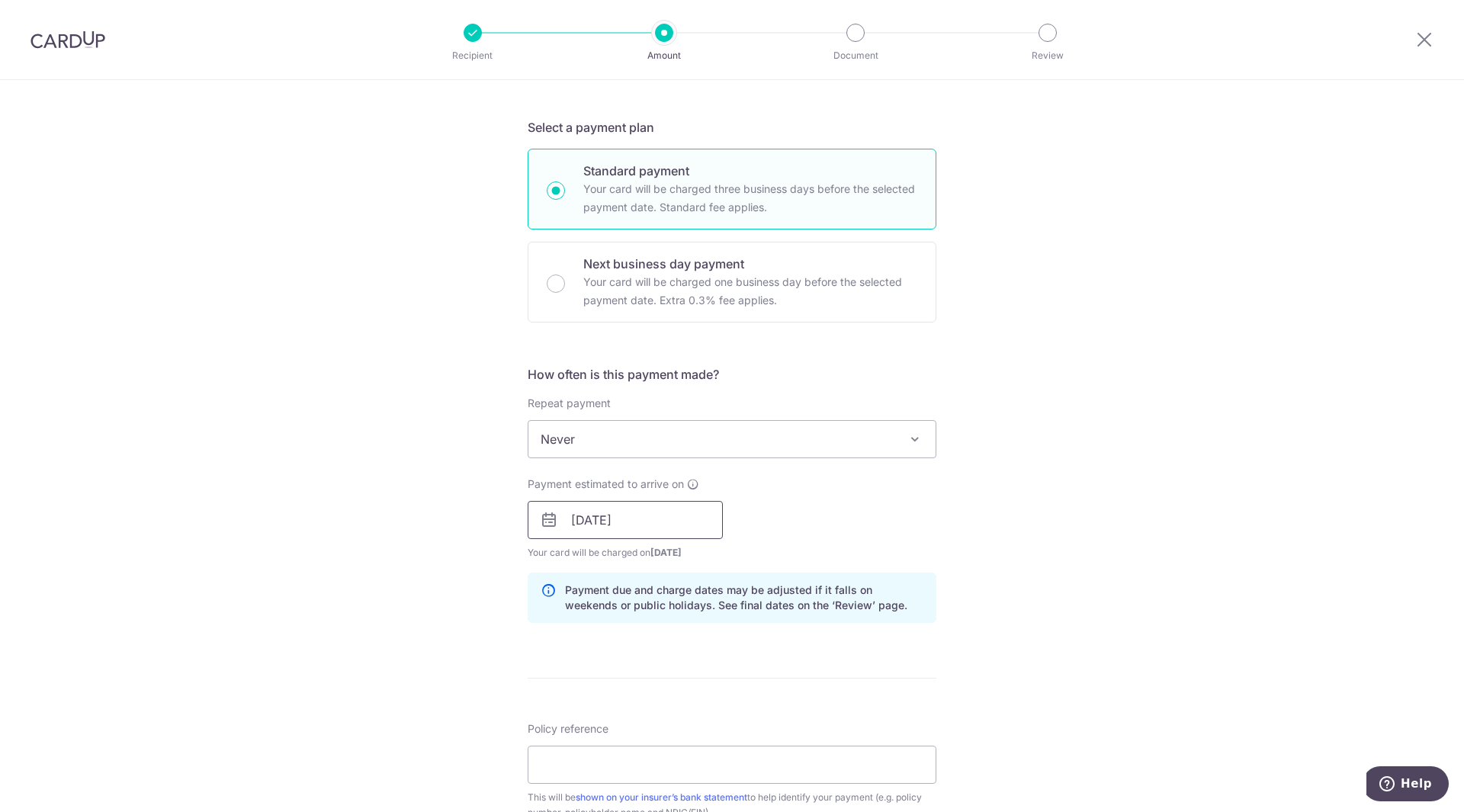
click at [702, 517] on input "20/10/2025" at bounding box center [625, 519] width 195 height 38
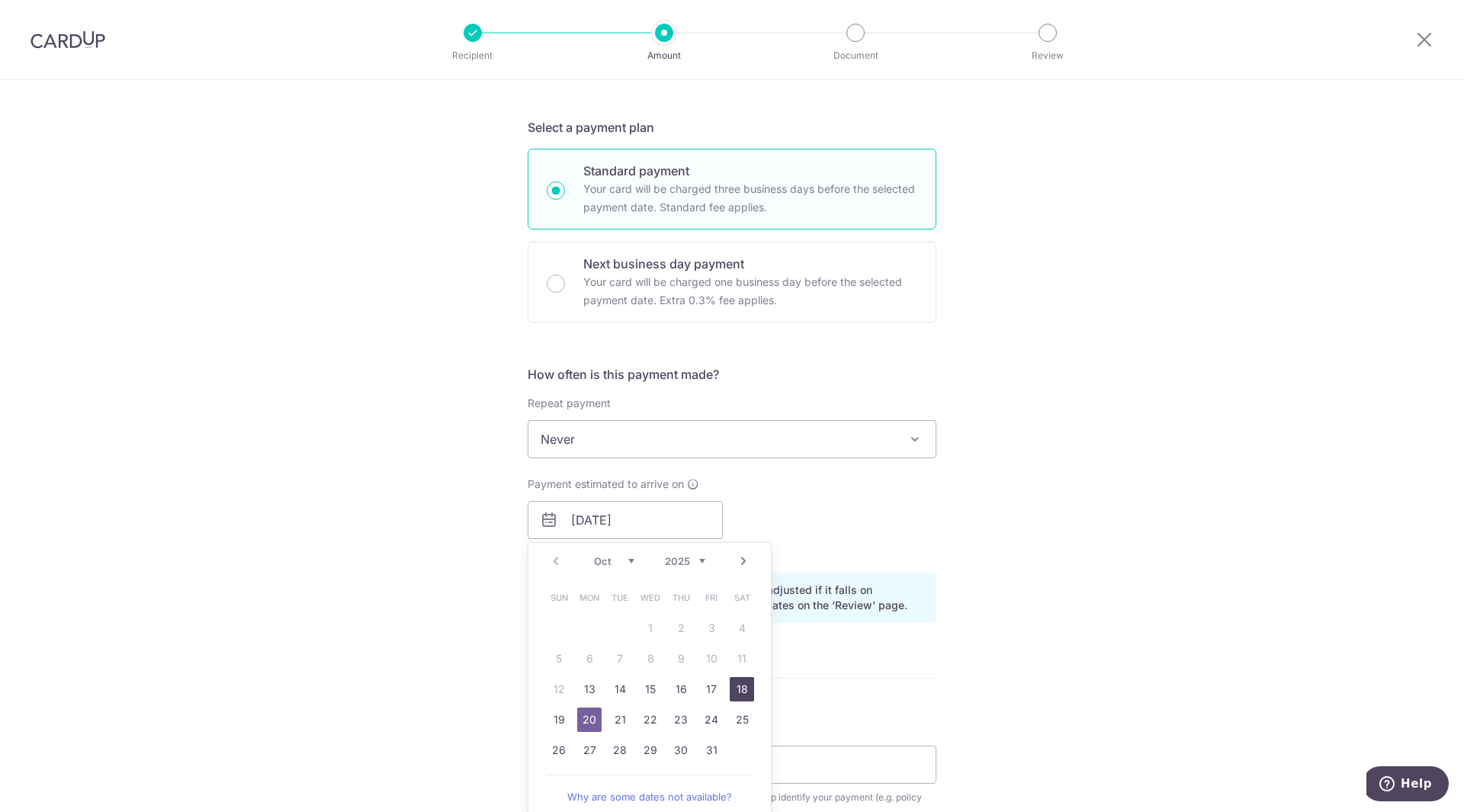
click at [740, 692] on link "18" at bounding box center [741, 689] width 24 height 24
type input "18/10/2025"
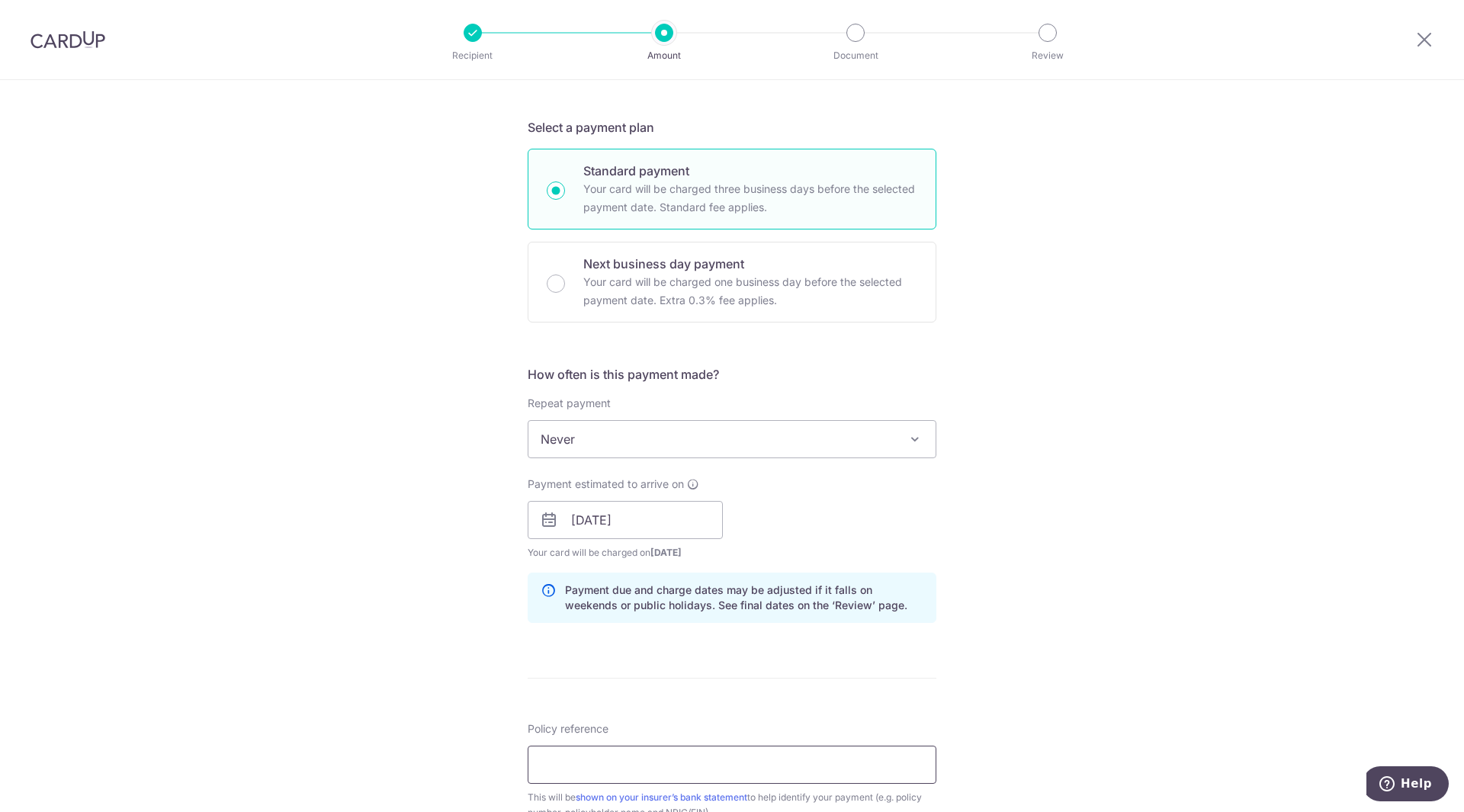
click at [571, 761] on input "Policy reference" at bounding box center [732, 764] width 409 height 38
type input "87304639"
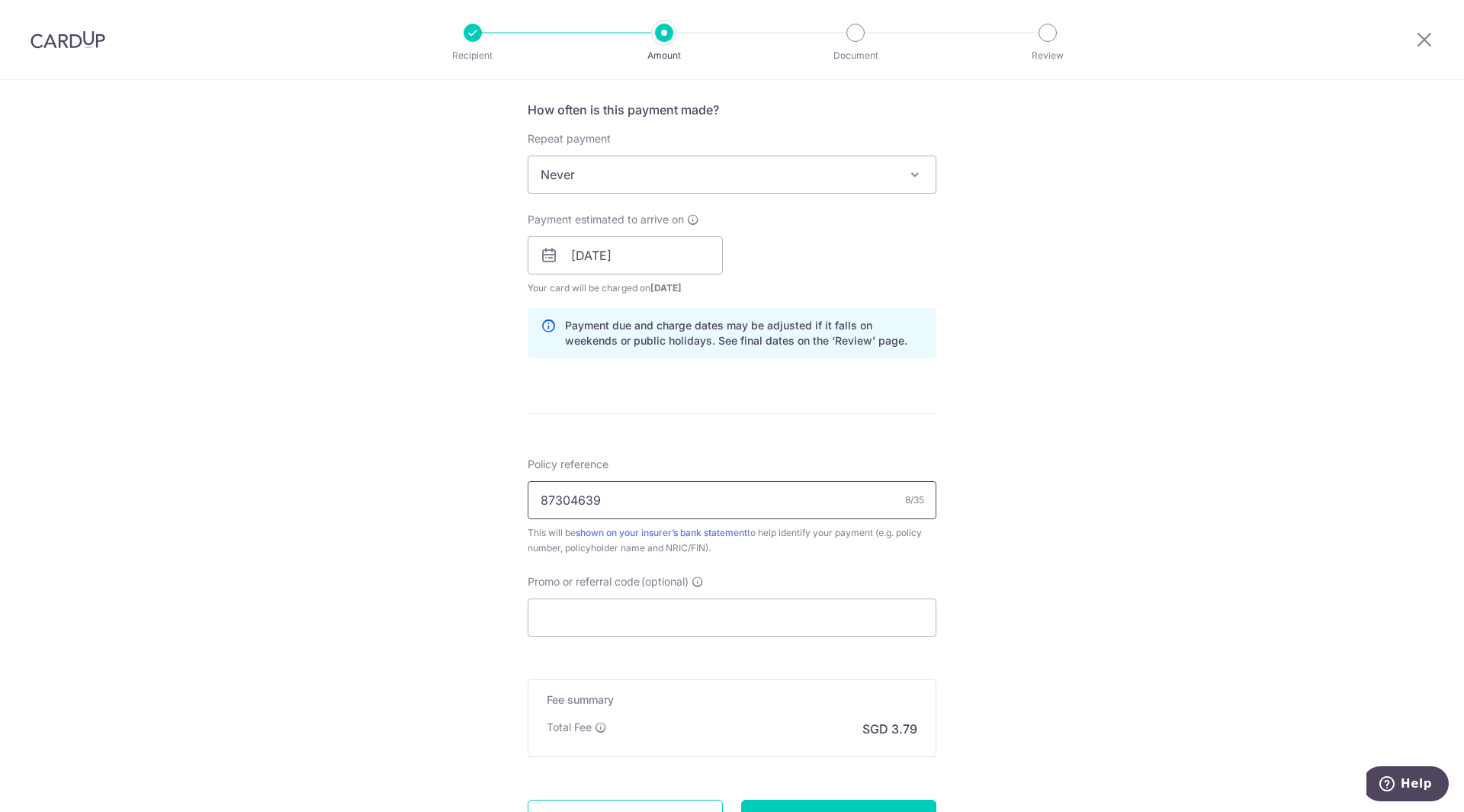
scroll to position [609, 0]
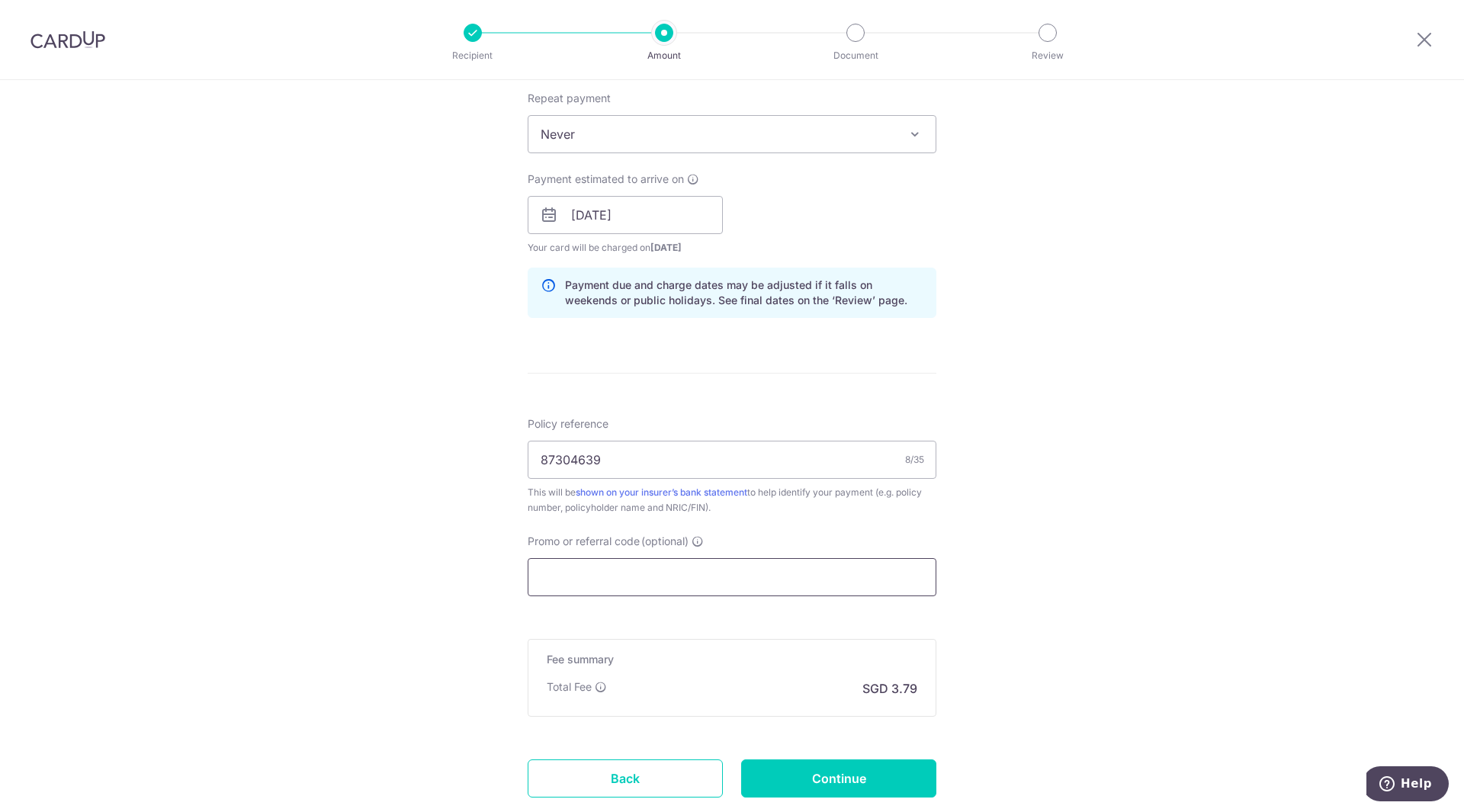
click at [597, 570] on input "Promo or referral code (optional)" at bounding box center [732, 577] width 409 height 38
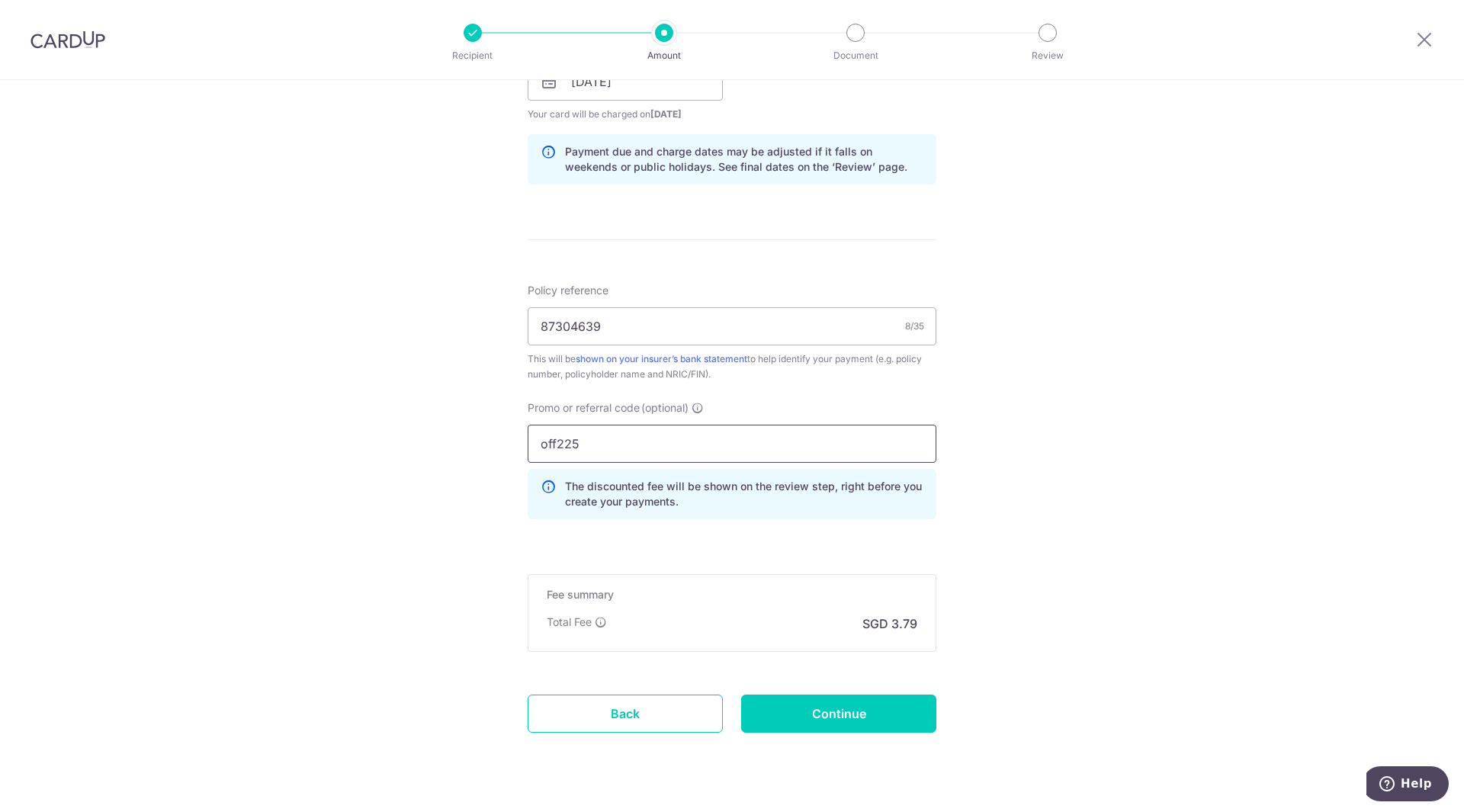
scroll to position [778, 0]
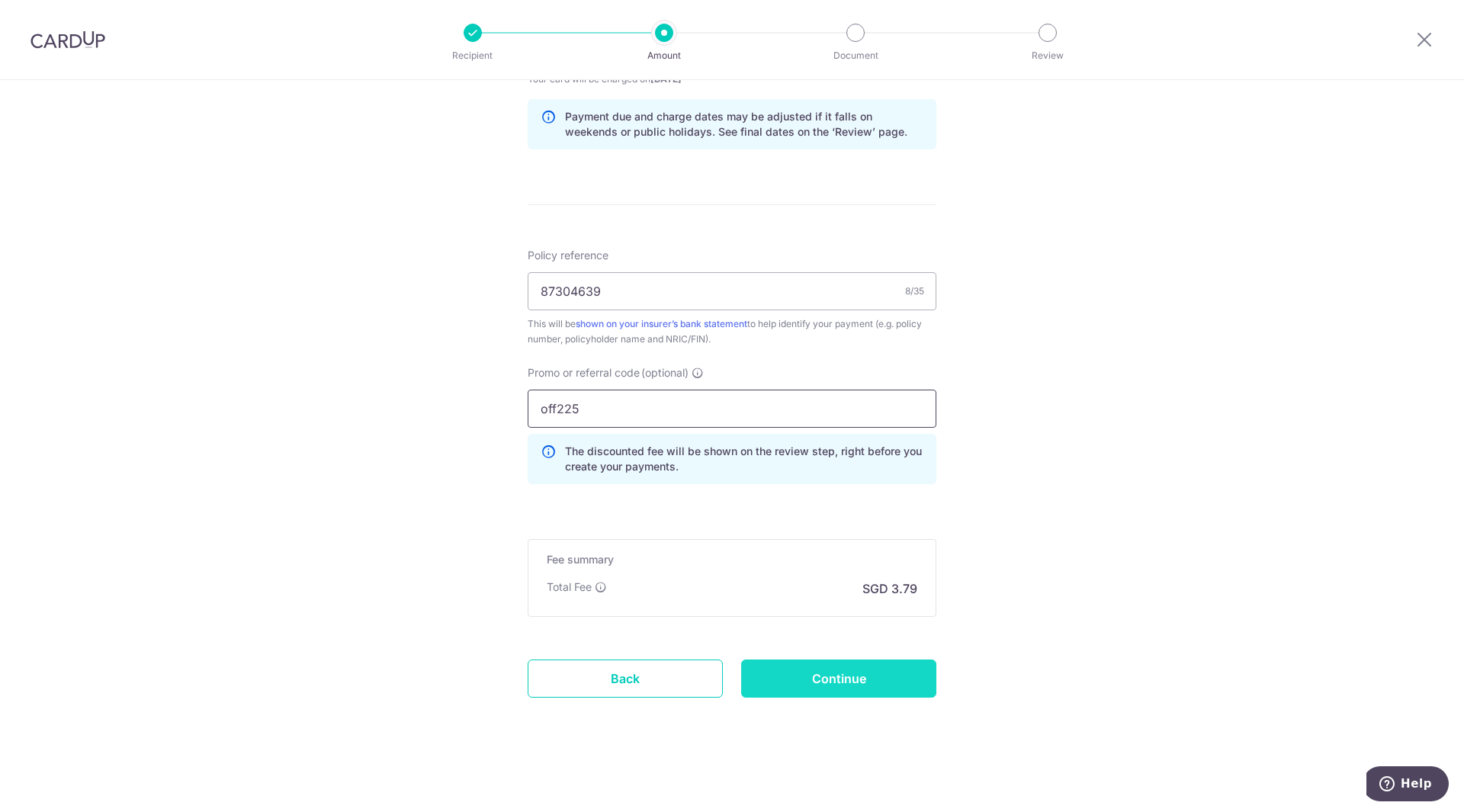
type input "off225"
click at [829, 682] on input "Continue" at bounding box center [838, 678] width 195 height 38
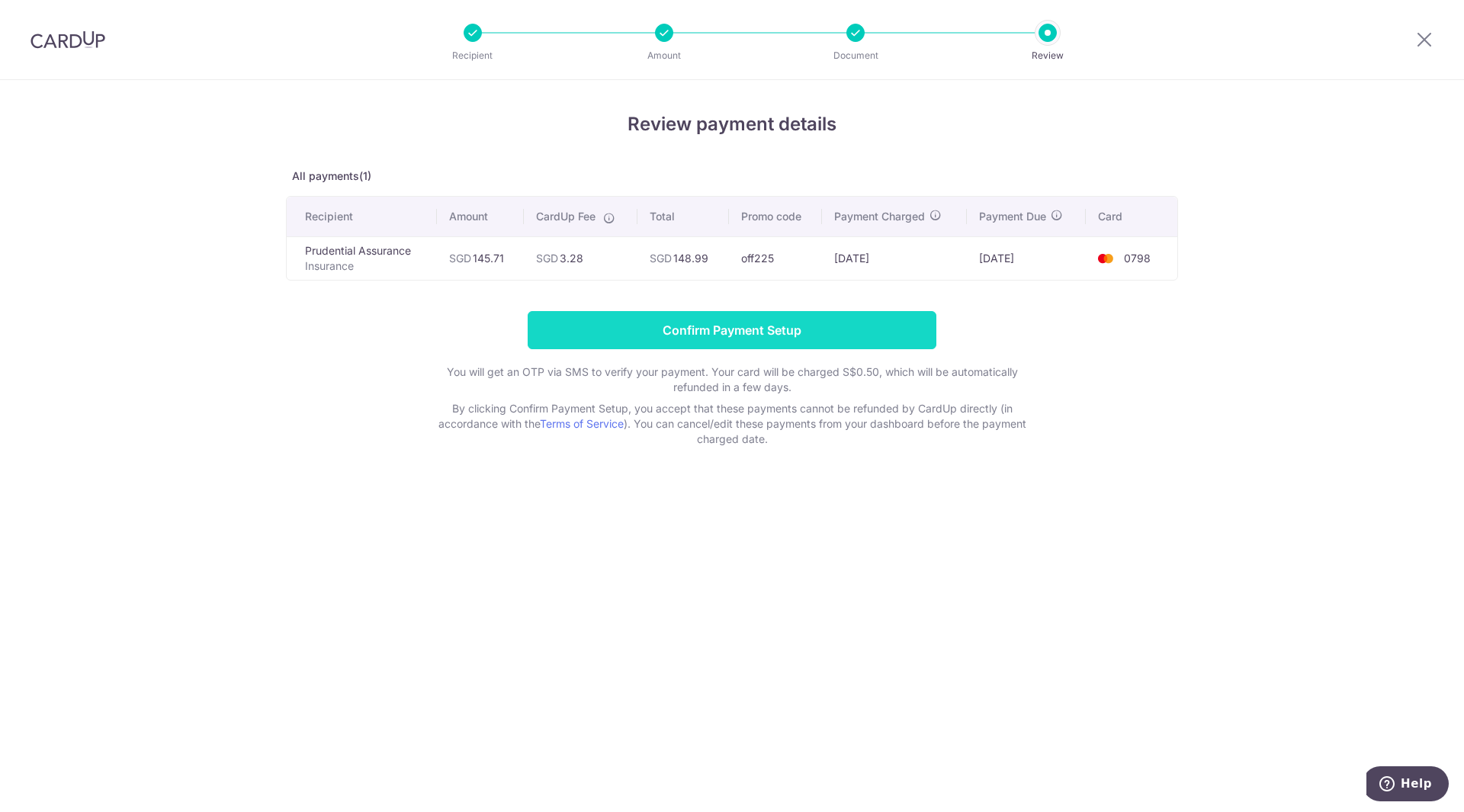
click at [756, 332] on input "Confirm Payment Setup" at bounding box center [732, 329] width 409 height 38
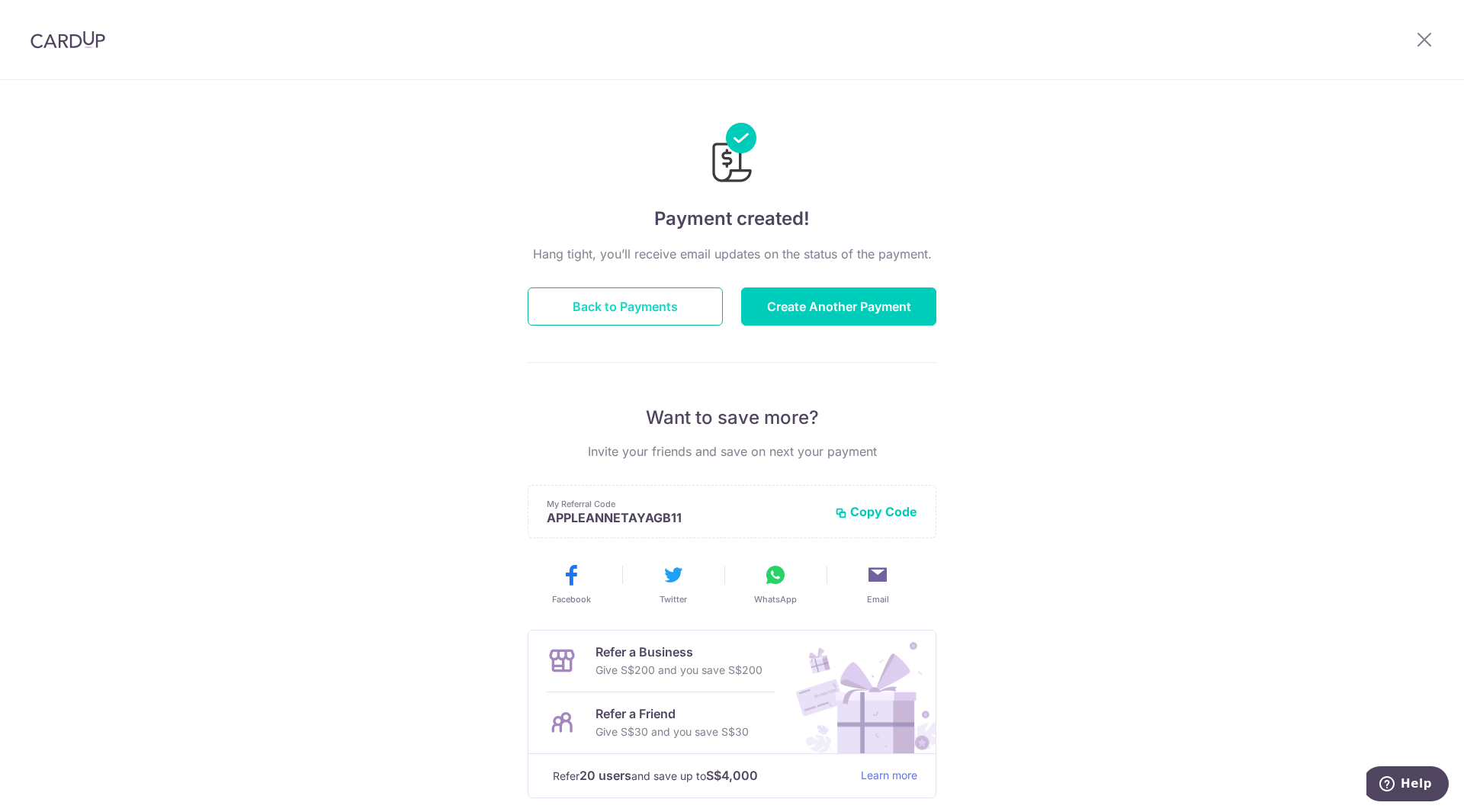
click at [656, 314] on button "Back to Payments" at bounding box center [625, 306] width 195 height 38
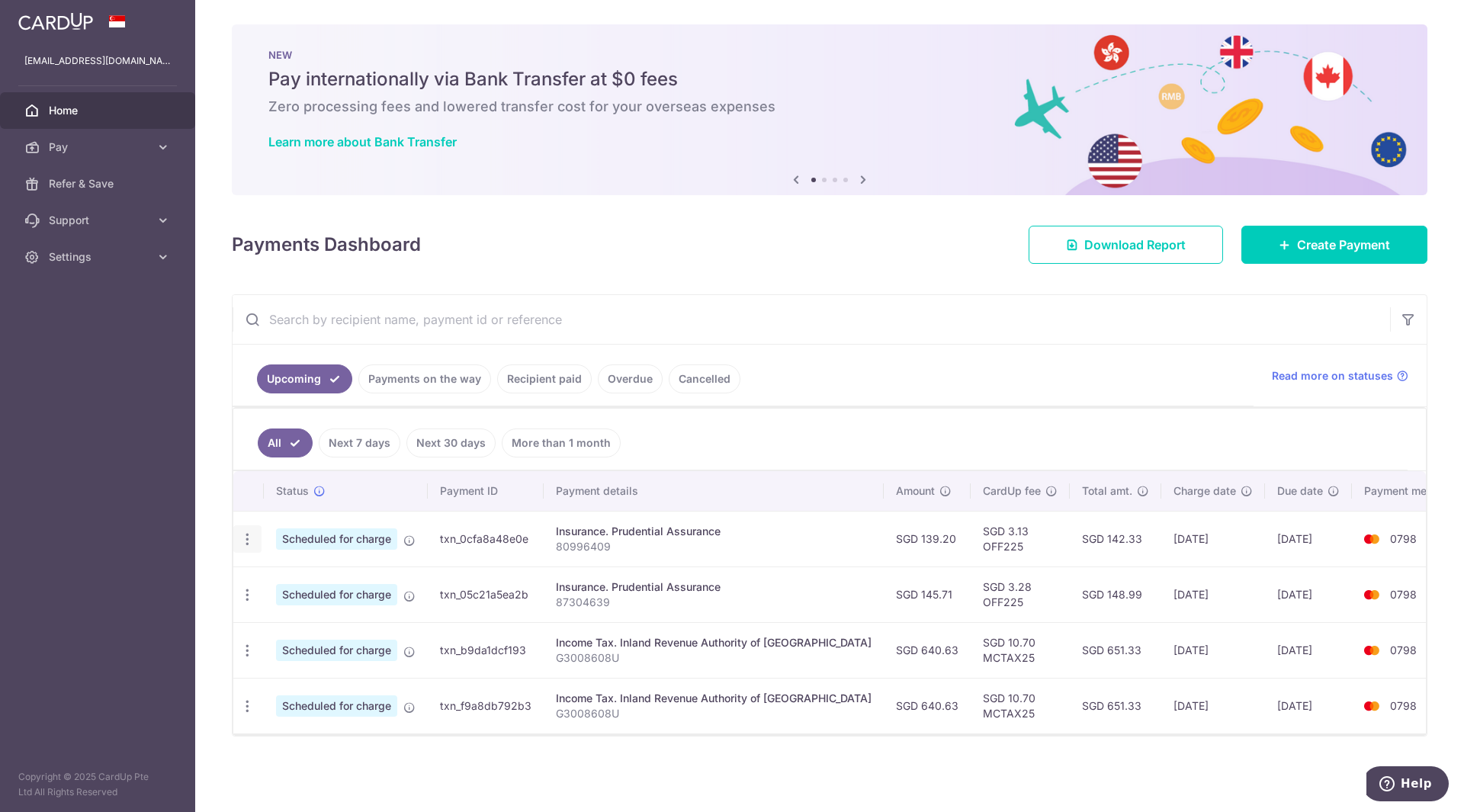
click at [242, 542] on icon "button" at bounding box center [247, 539] width 16 height 16
click at [312, 581] on span "Update payment" at bounding box center [328, 581] width 104 height 19
radio input "true"
type input "139.20"
type input "[DATE]"
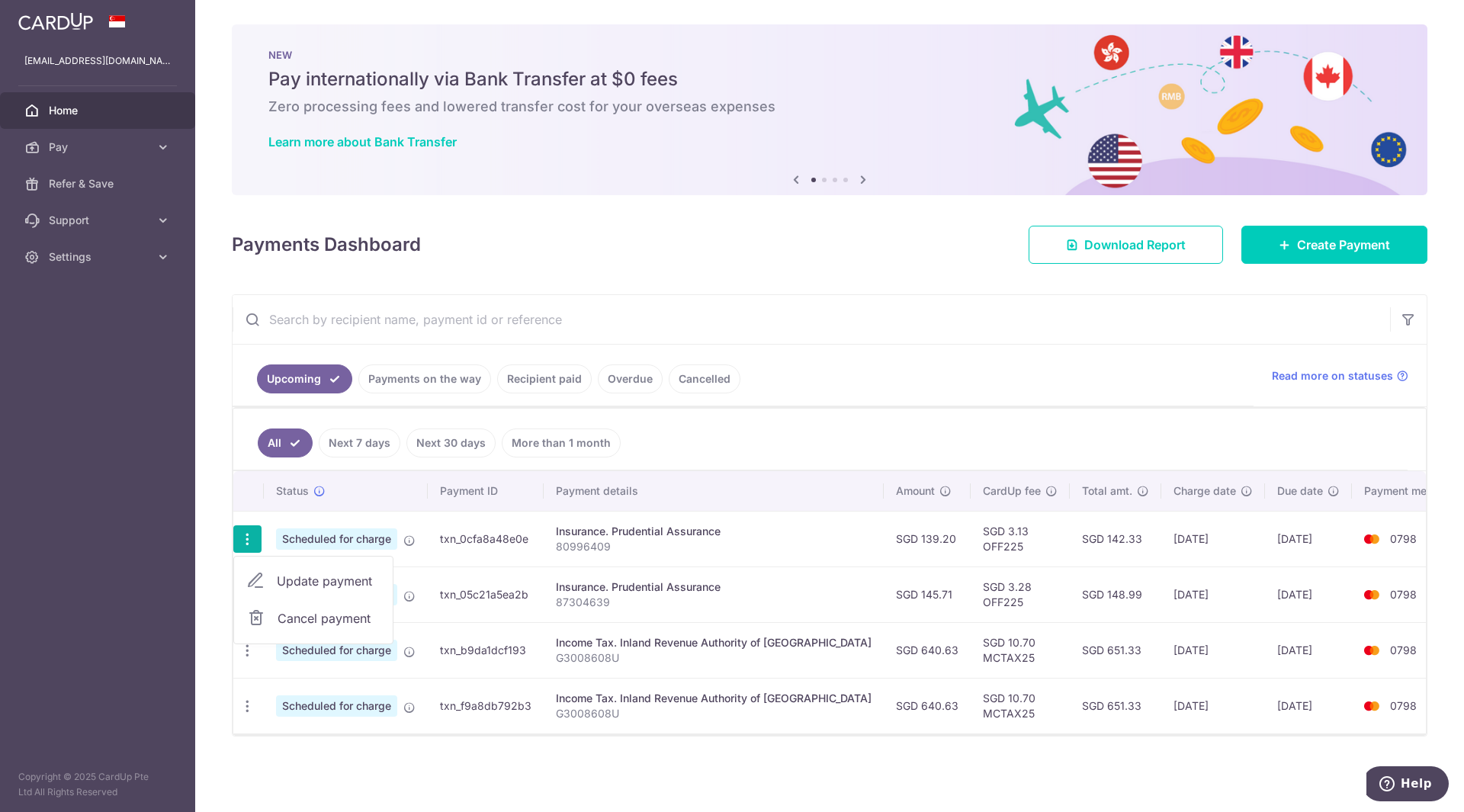
type input "80996409"
type input "OFF225"
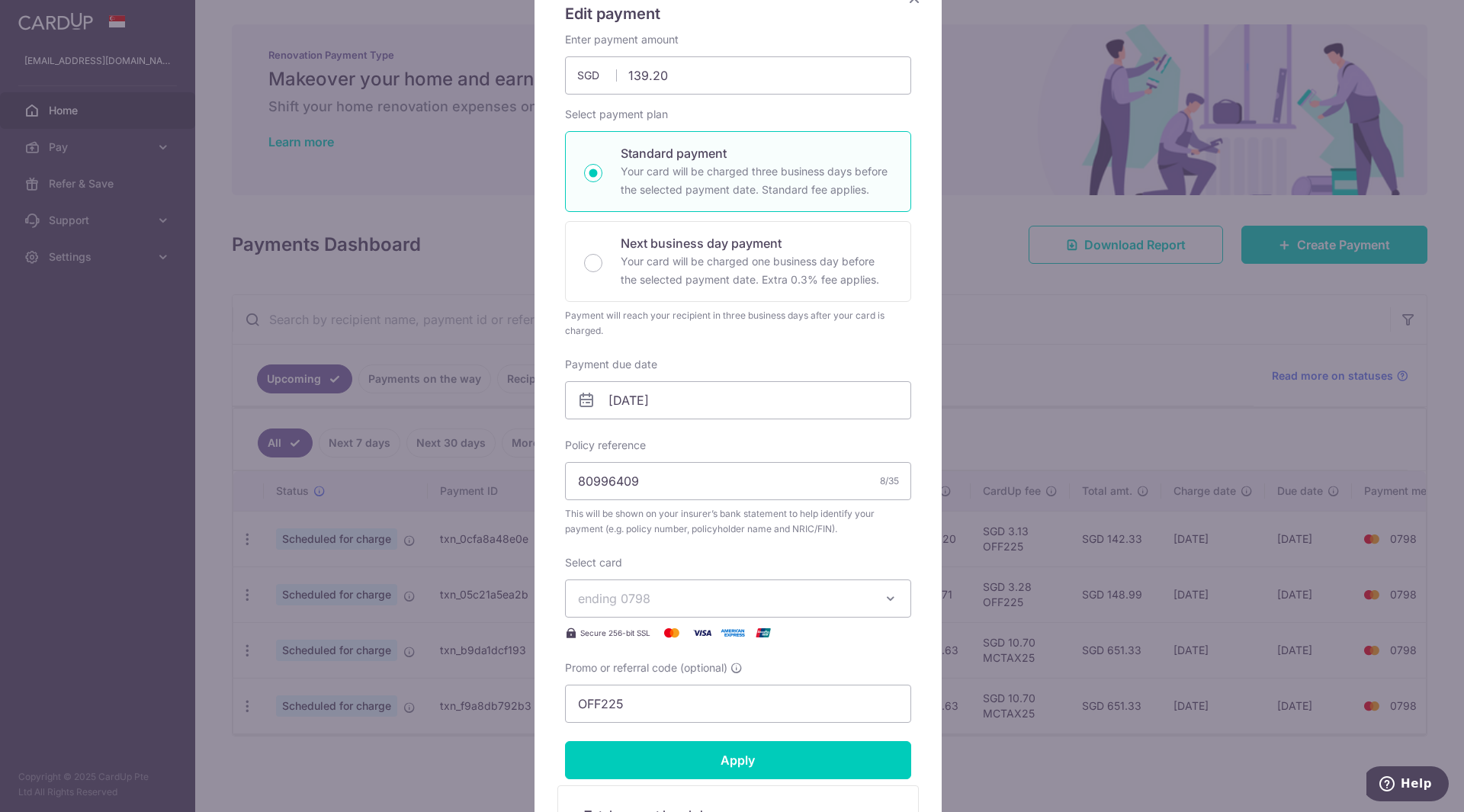
scroll to position [153, 0]
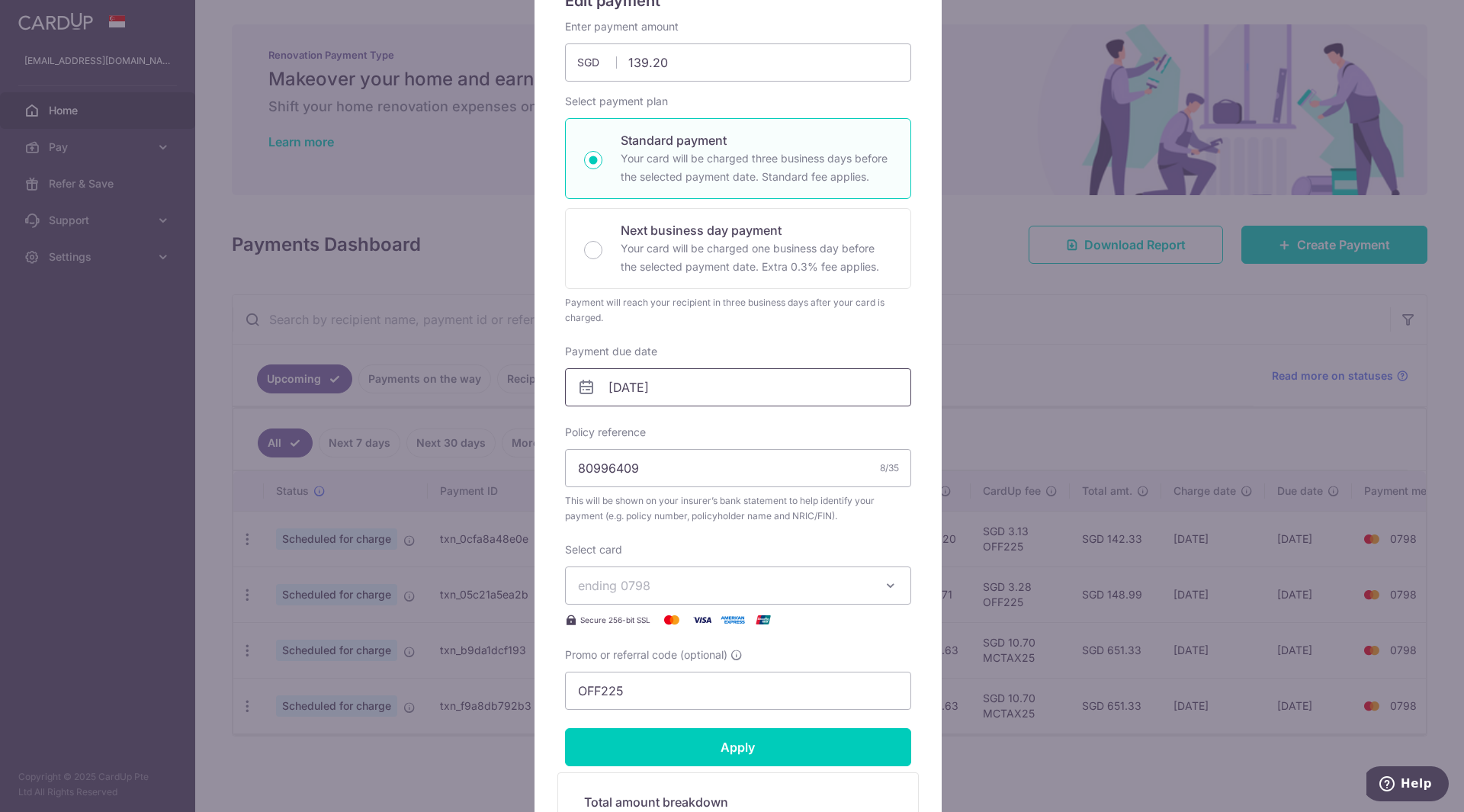
click at [646, 390] on input "[DATE]" at bounding box center [738, 387] width 346 height 38
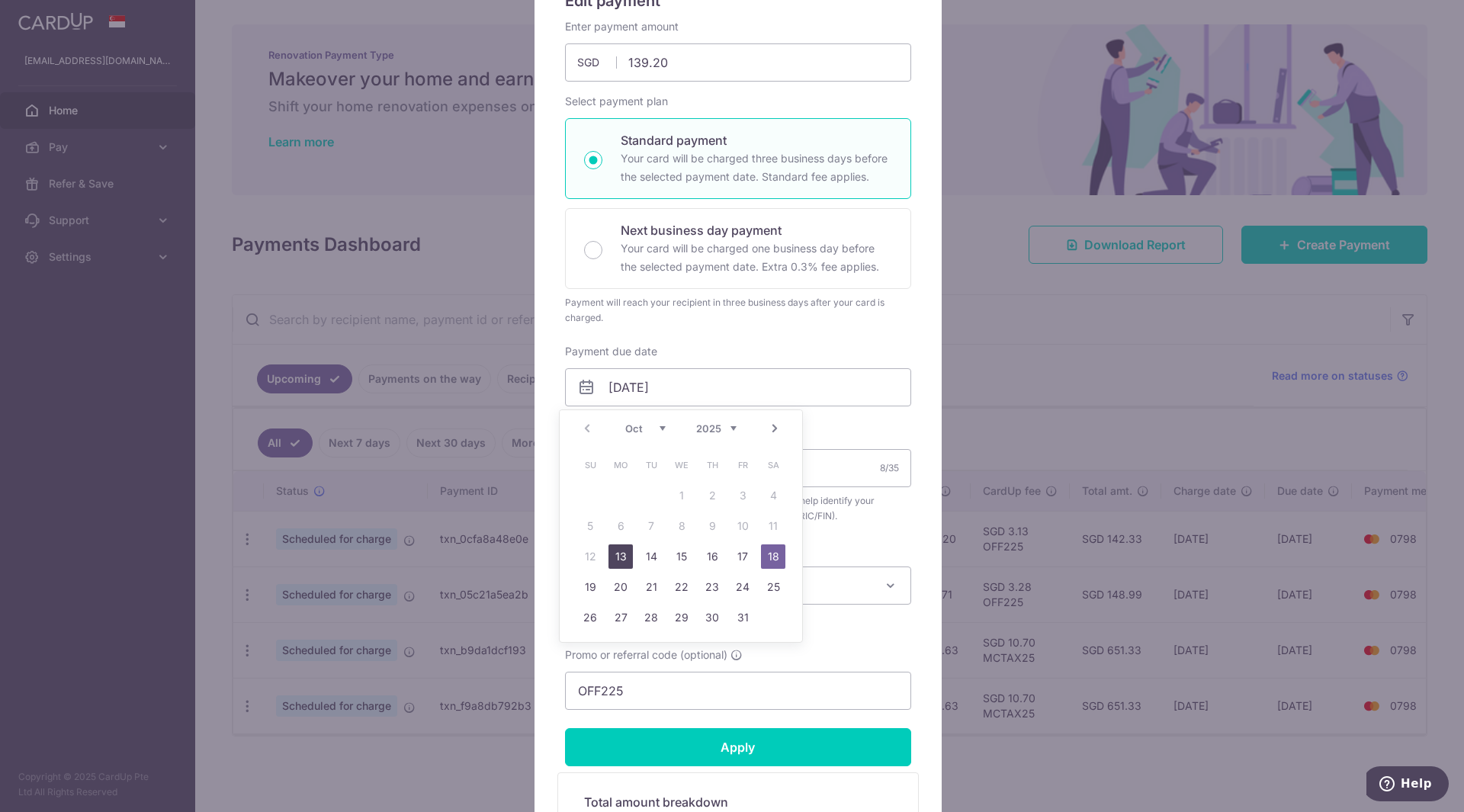
click at [622, 554] on link "13" at bounding box center [621, 556] width 24 height 24
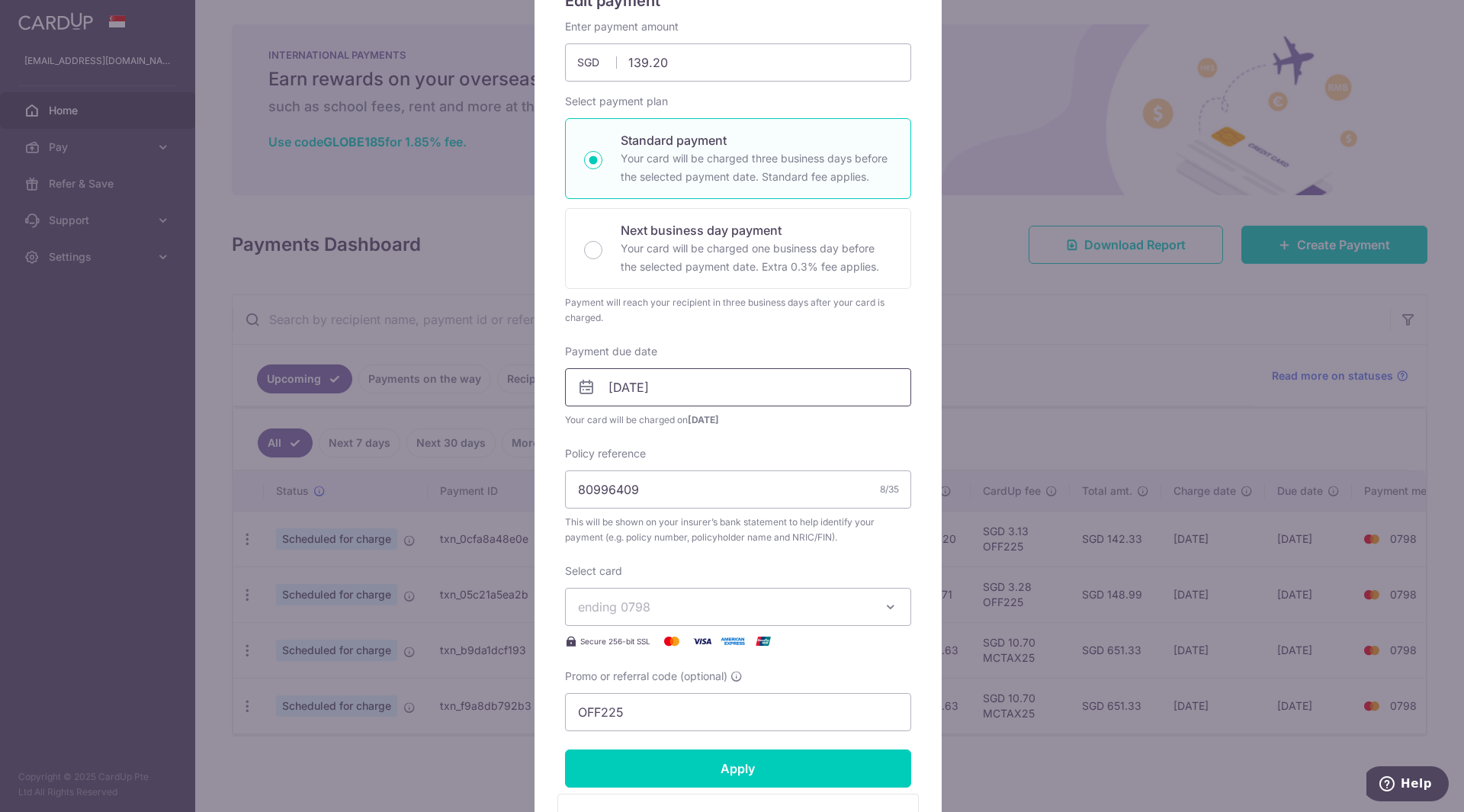
click at [641, 390] on input "13/10/2025" at bounding box center [738, 387] width 346 height 38
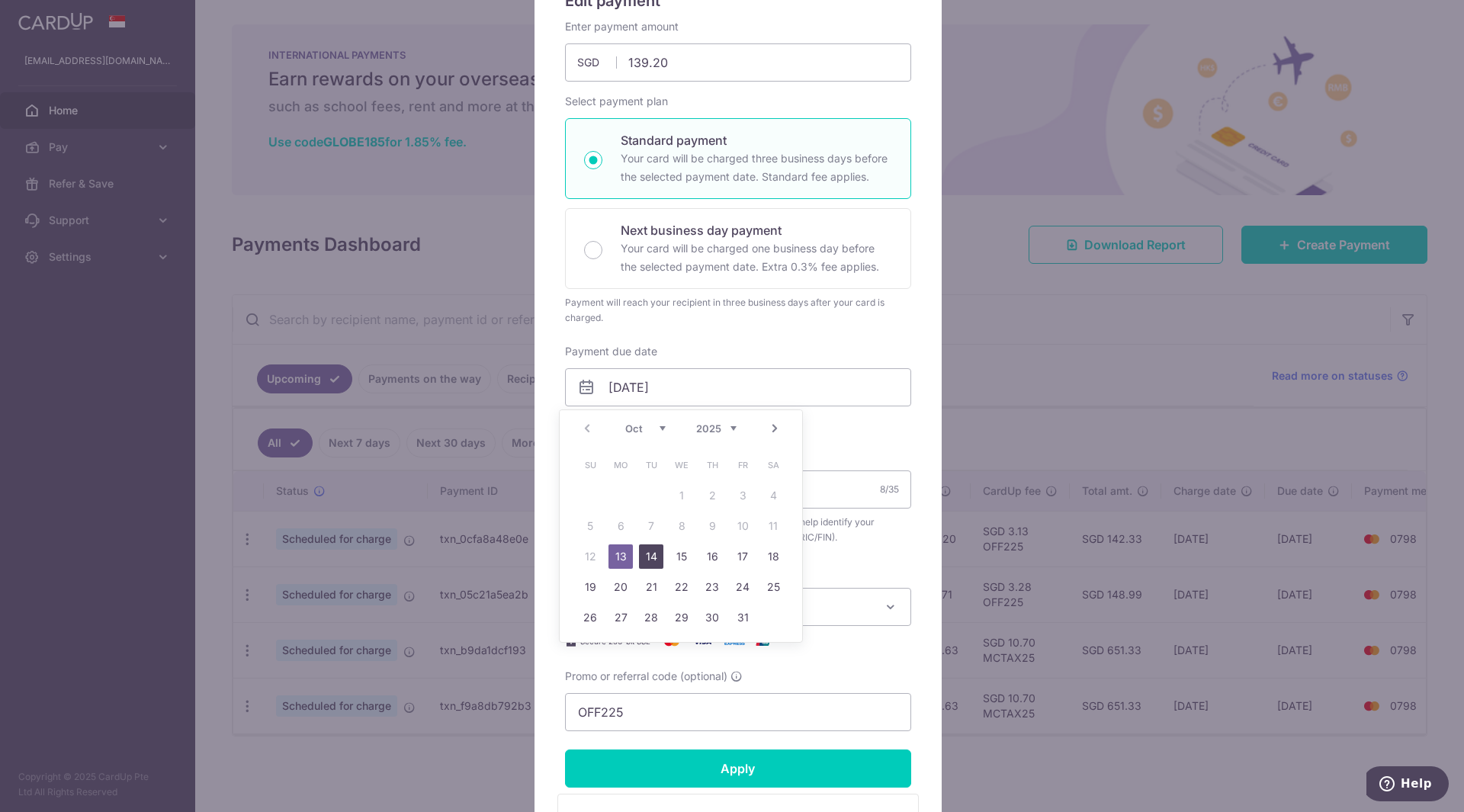
click at [654, 562] on link "14" at bounding box center [651, 556] width 24 height 24
type input "14/10/2025"
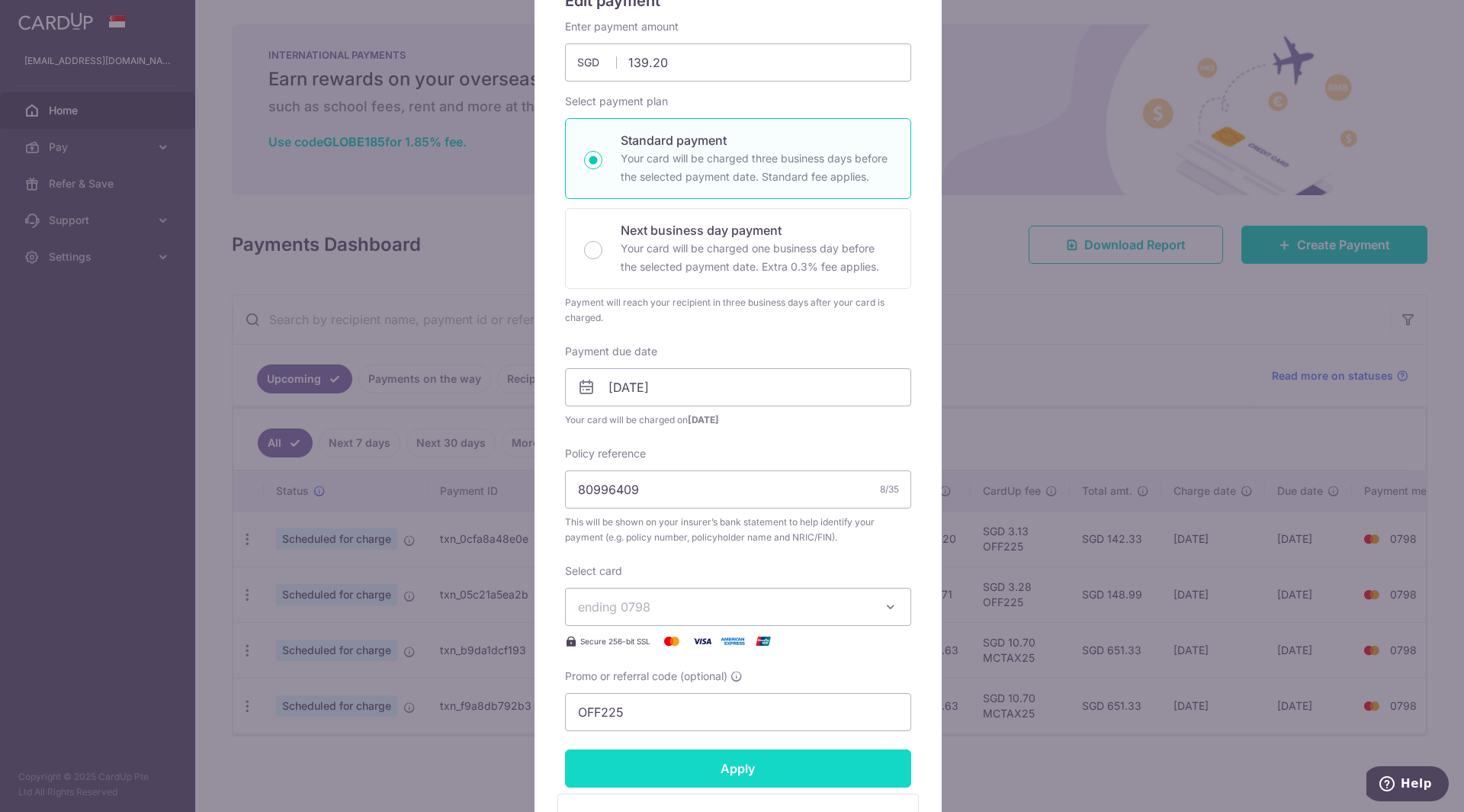
click at [765, 771] on input "Apply" at bounding box center [738, 768] width 346 height 38
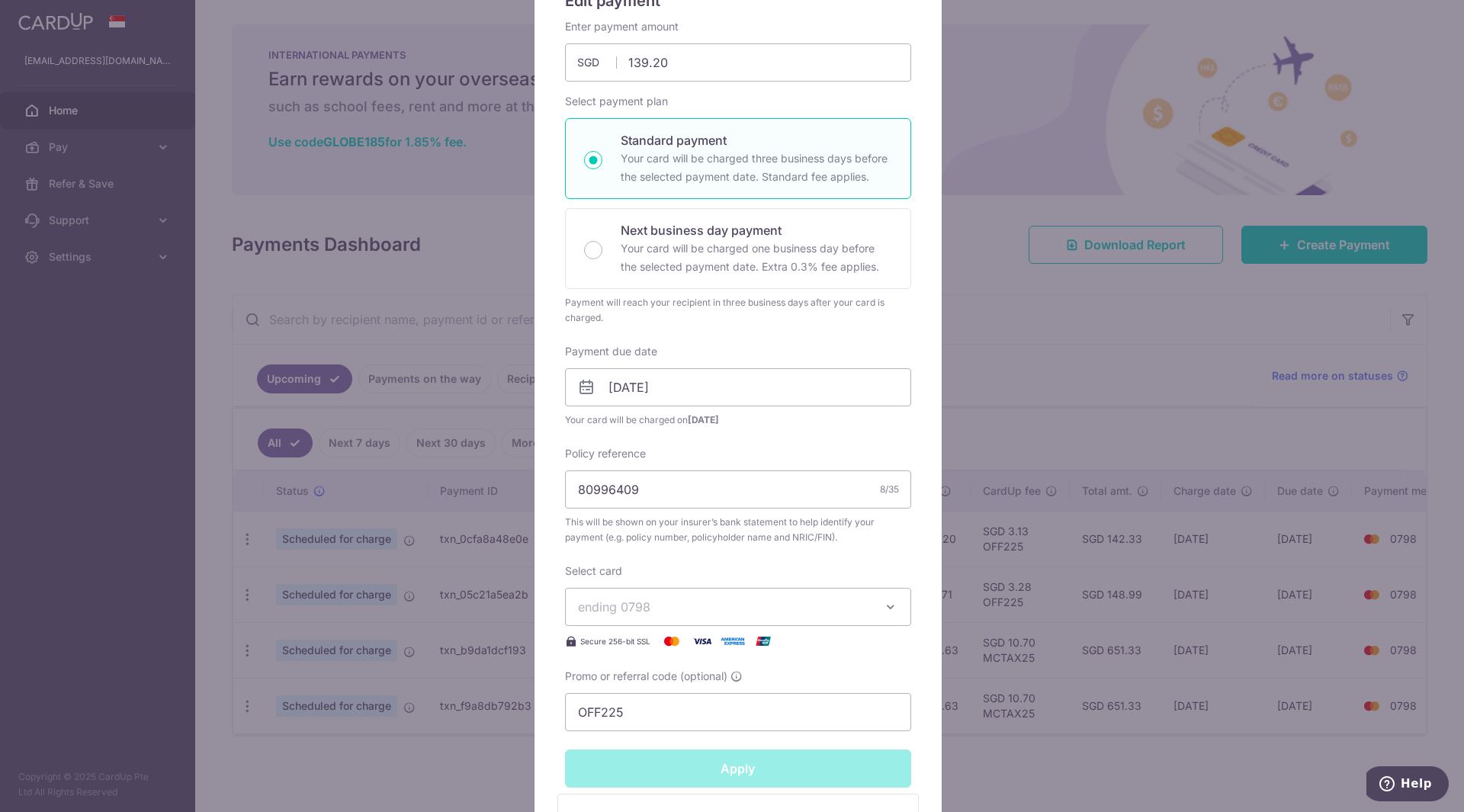
type input "Successfully Applied"
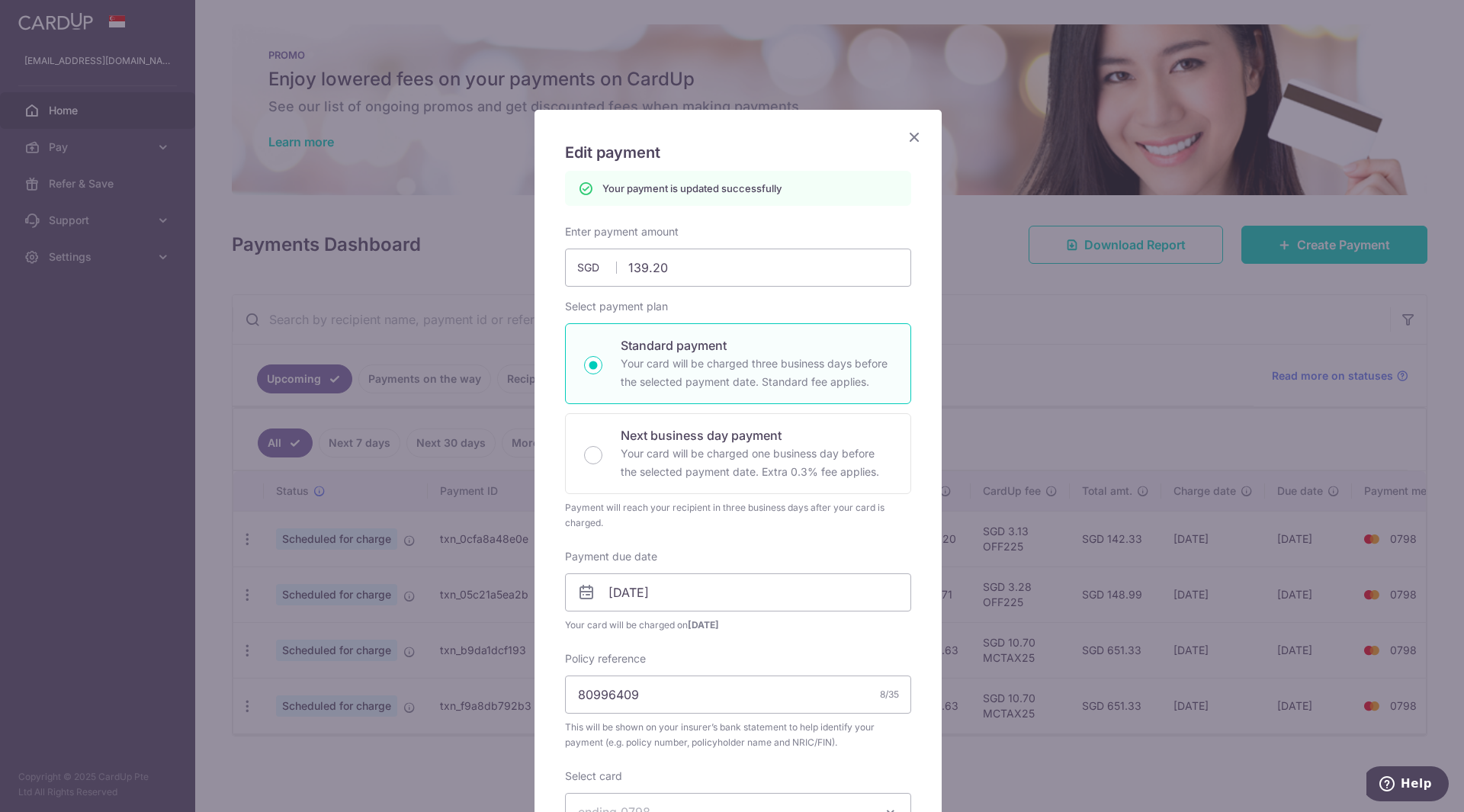
scroll to position [0, 0]
click at [906, 133] on icon "Close" at bounding box center [914, 138] width 19 height 19
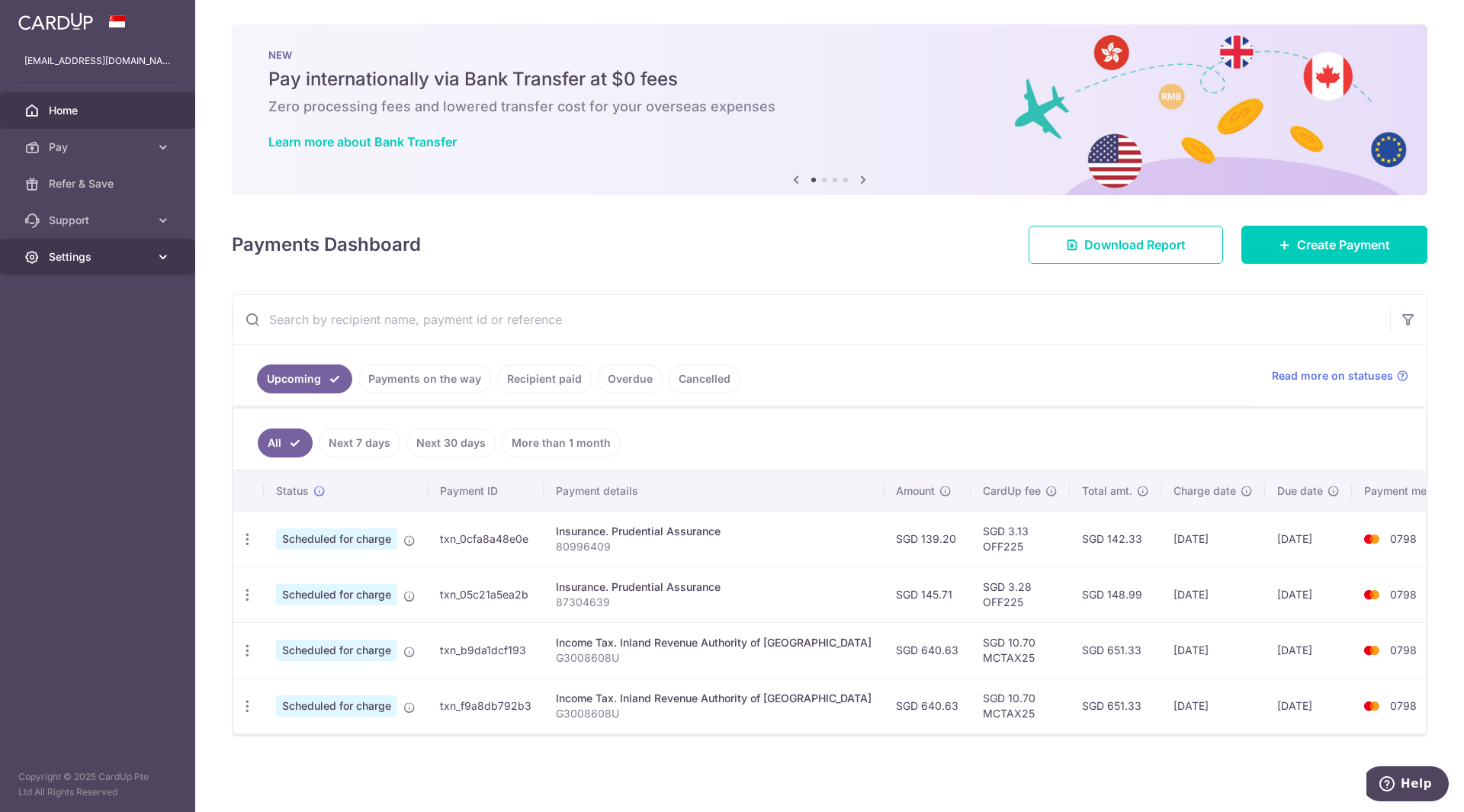
click at [156, 263] on icon at bounding box center [163, 257] width 15 height 15
click at [73, 326] on span "Logout" at bounding box center [99, 330] width 100 height 15
